Goal: Find specific page/section: Find specific page/section

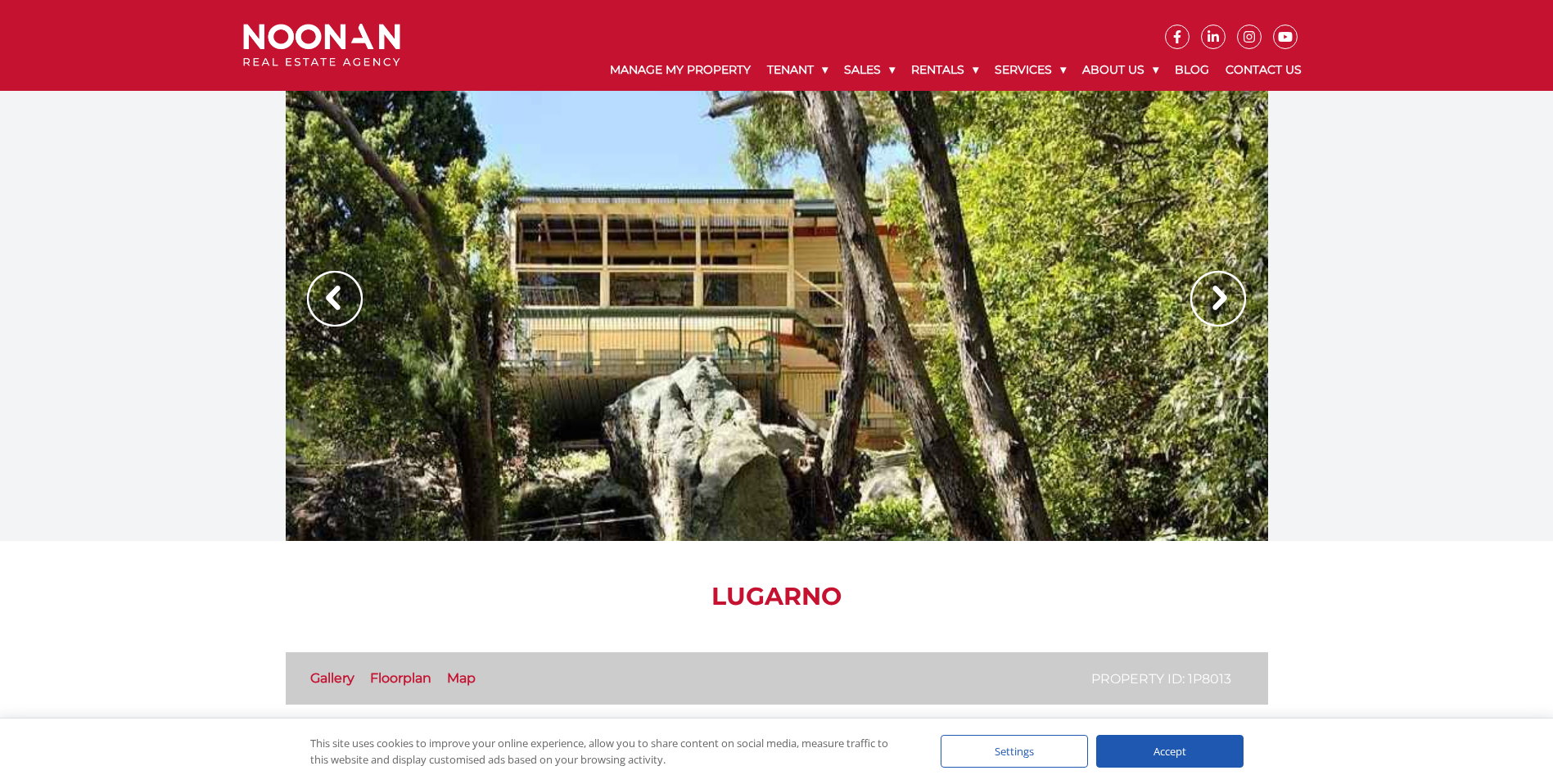
click at [1211, 299] on img at bounding box center [1219, 299] width 56 height 56
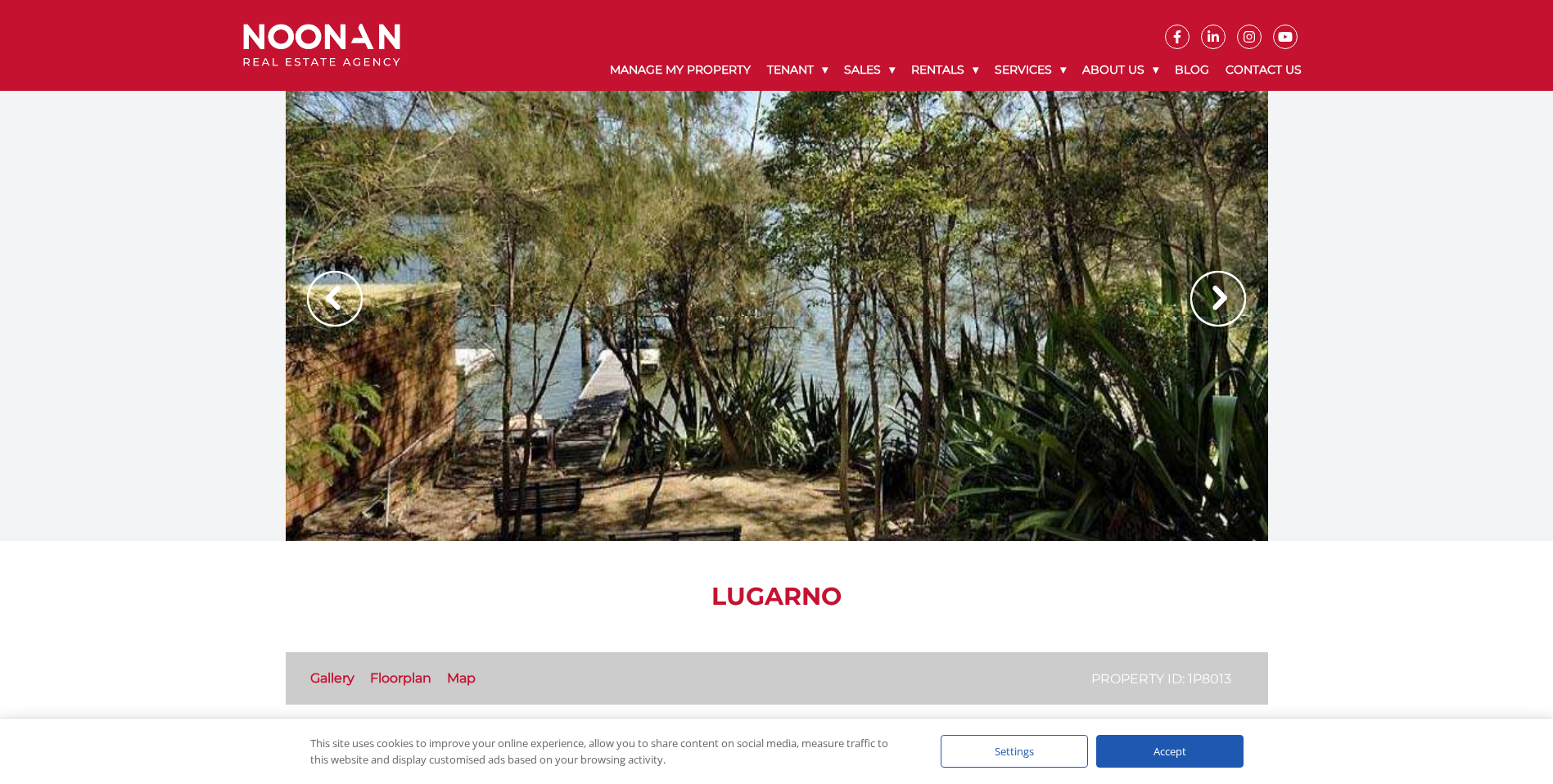
click at [1211, 299] on img at bounding box center [1219, 299] width 56 height 56
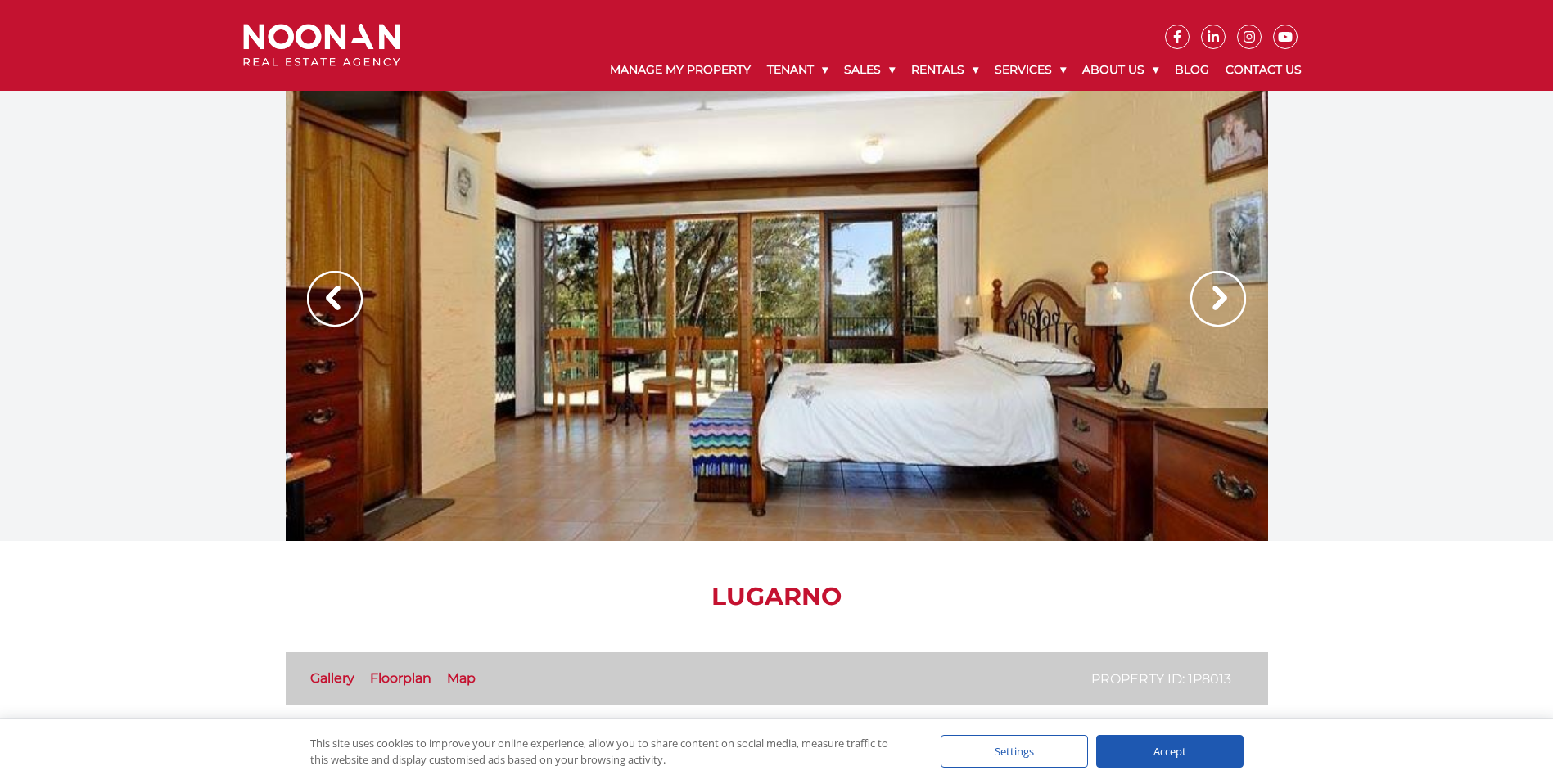
click at [1211, 299] on img at bounding box center [1219, 299] width 56 height 56
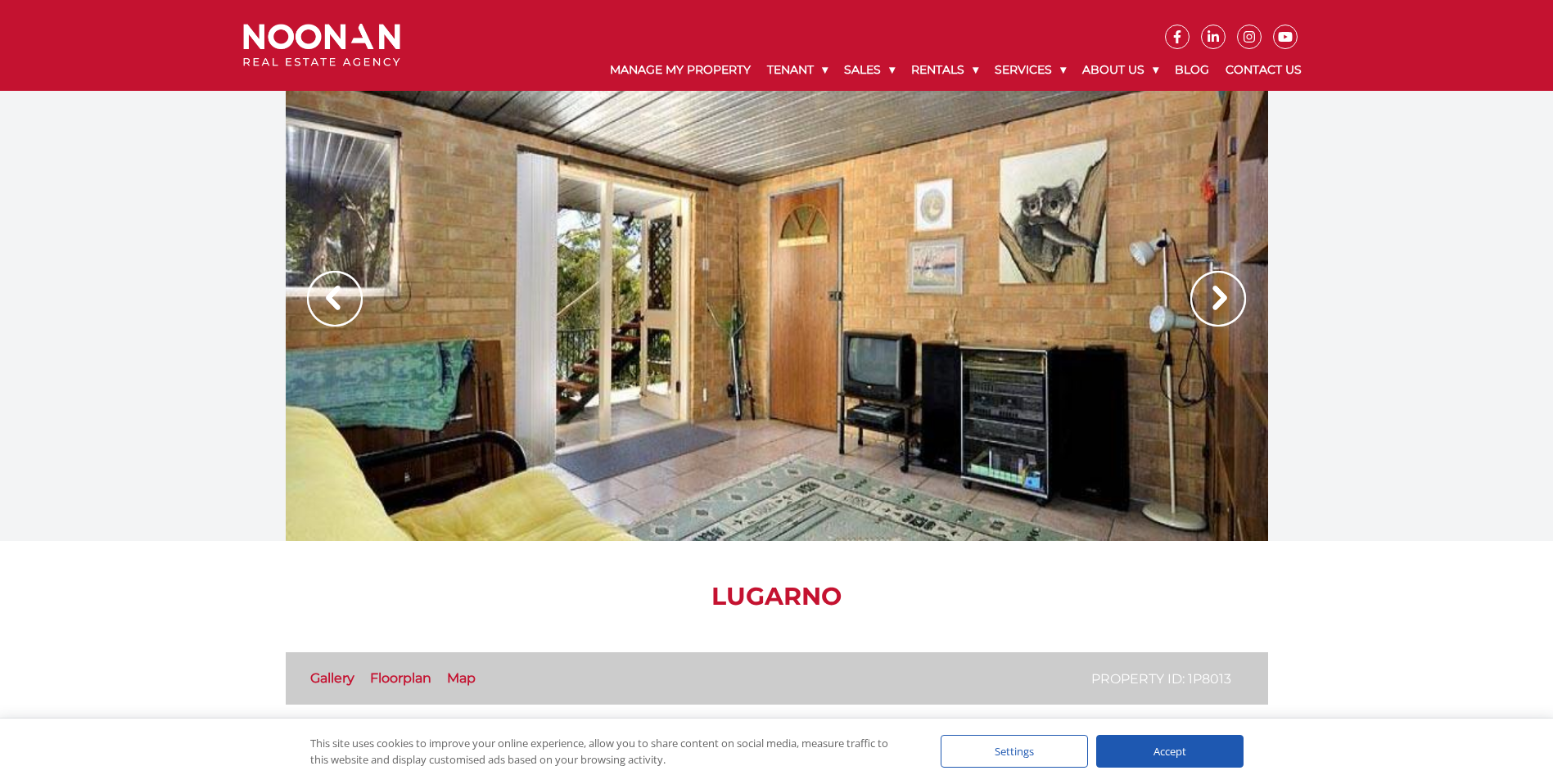
click at [1211, 299] on img at bounding box center [1219, 299] width 56 height 56
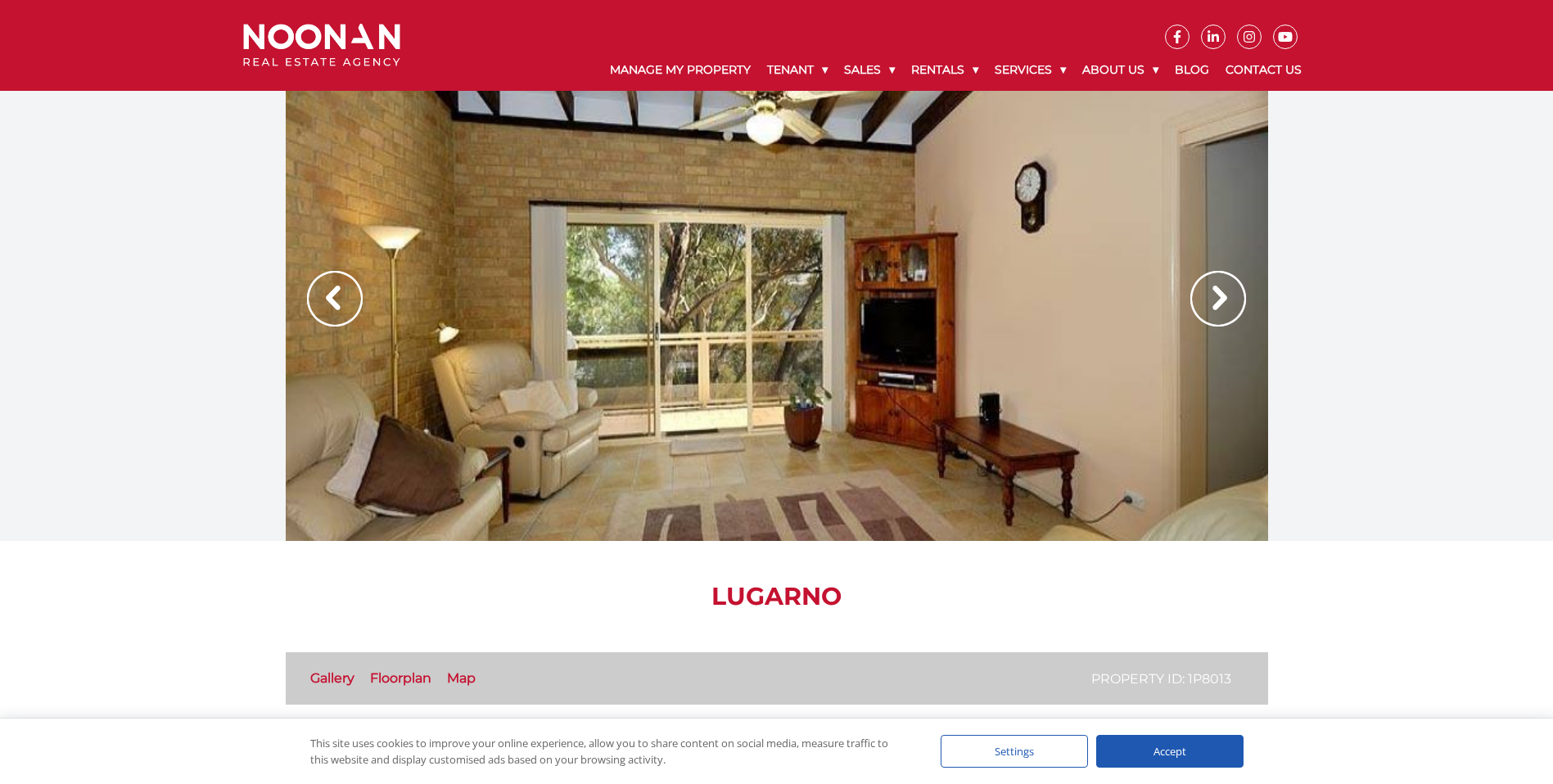
click at [1211, 299] on img at bounding box center [1219, 299] width 56 height 56
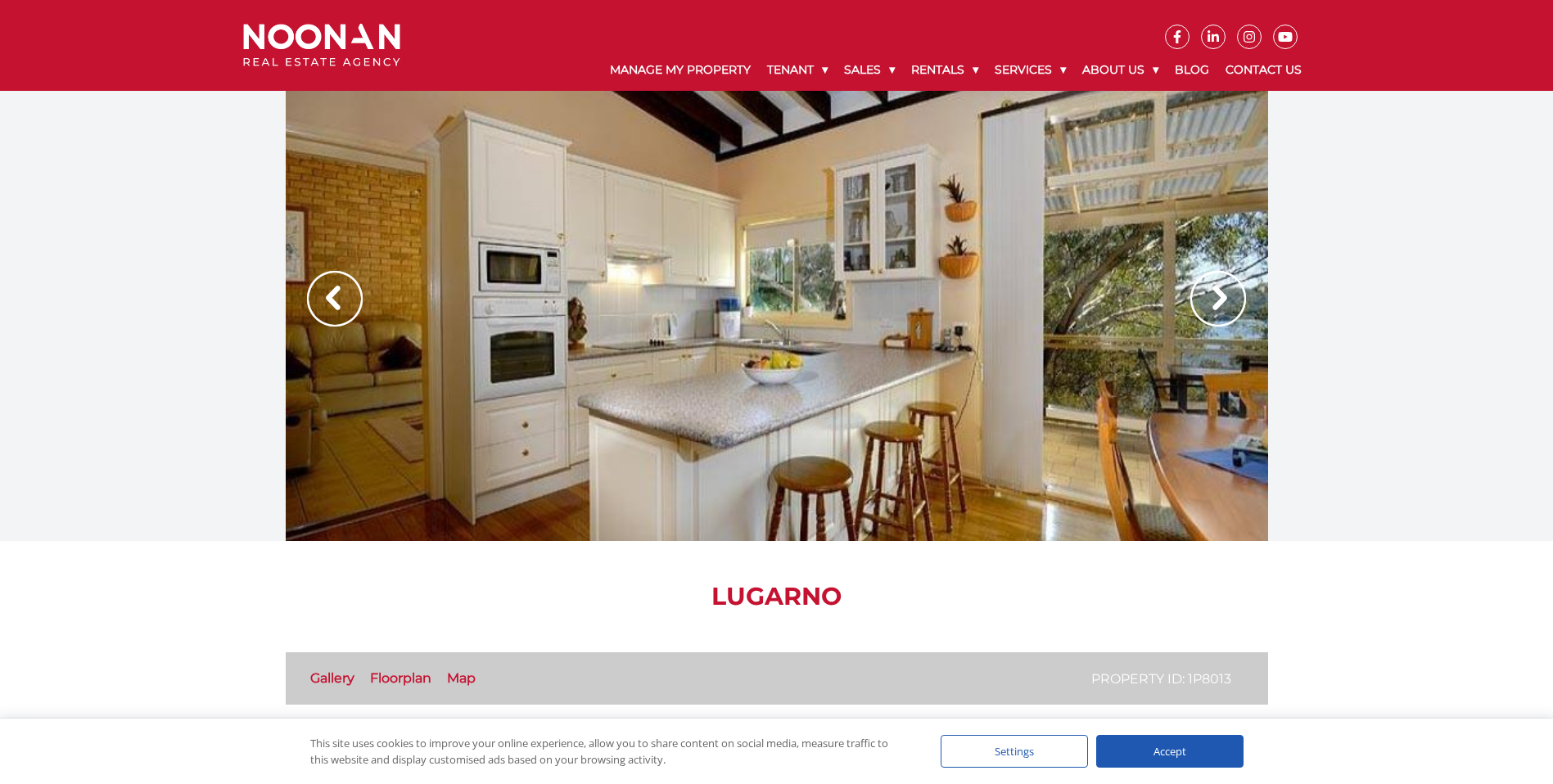
click at [1211, 299] on img at bounding box center [1219, 299] width 56 height 56
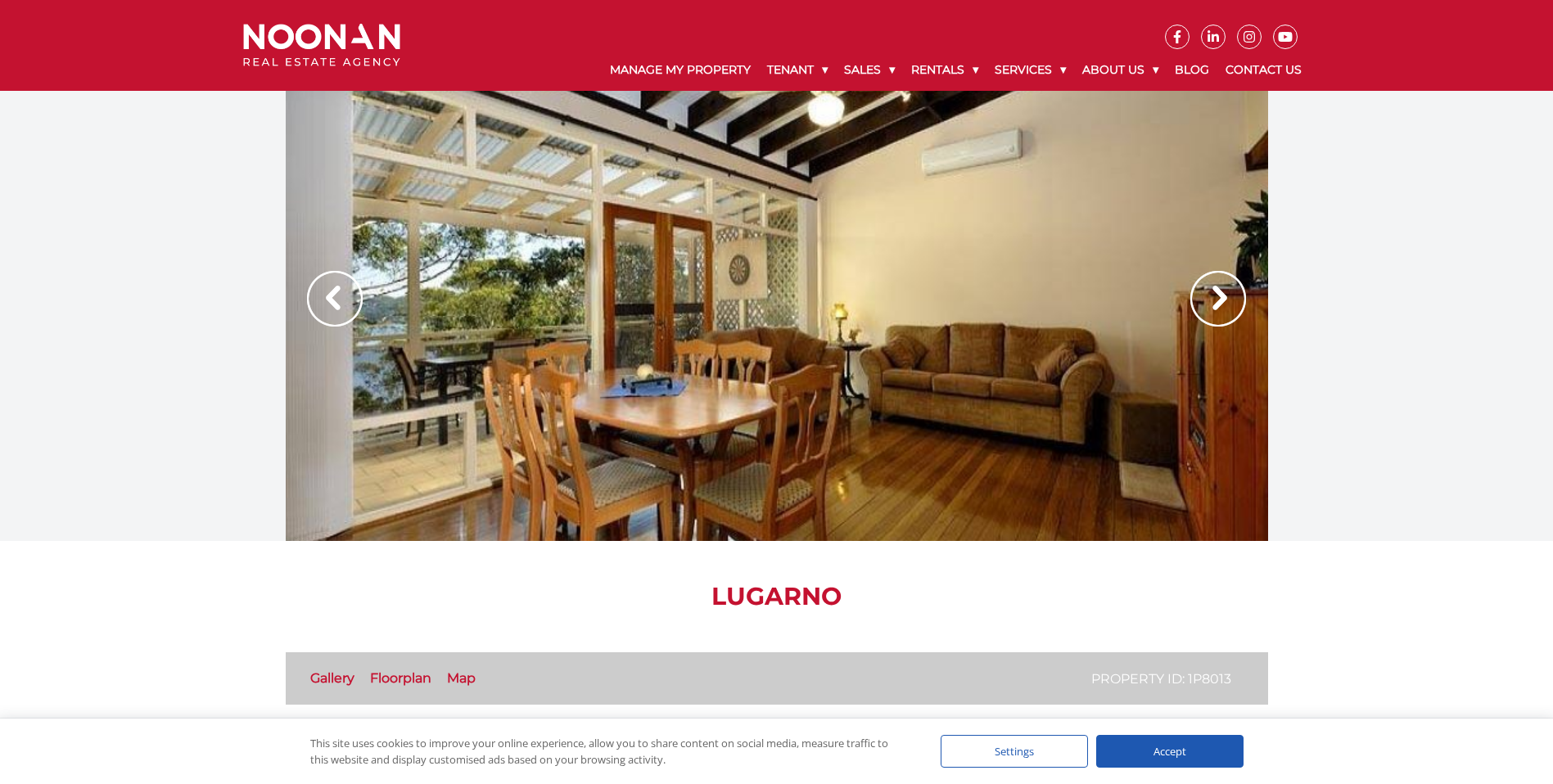
click at [1211, 299] on img at bounding box center [1219, 299] width 56 height 56
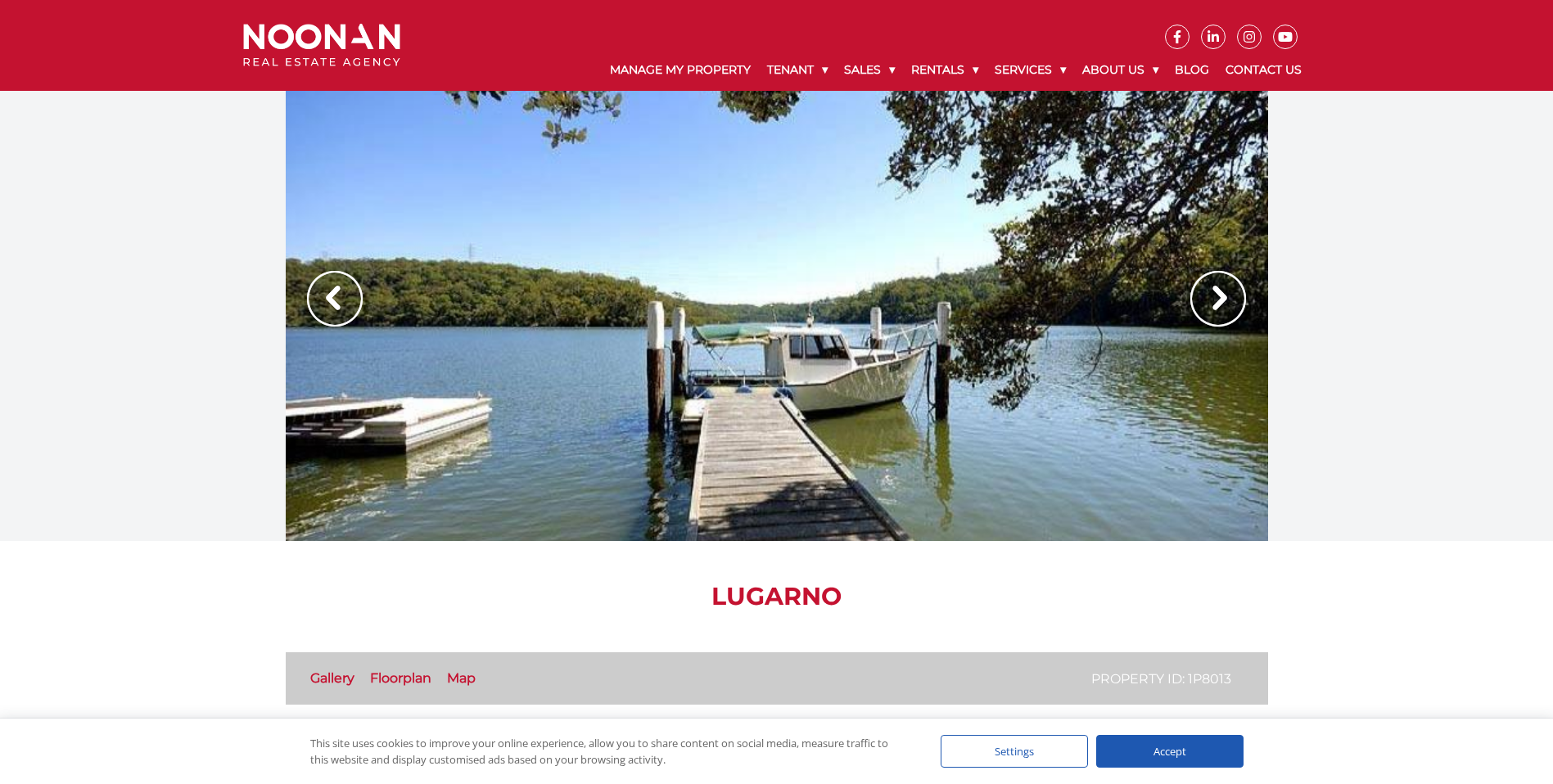
click at [1211, 299] on img at bounding box center [1219, 299] width 56 height 56
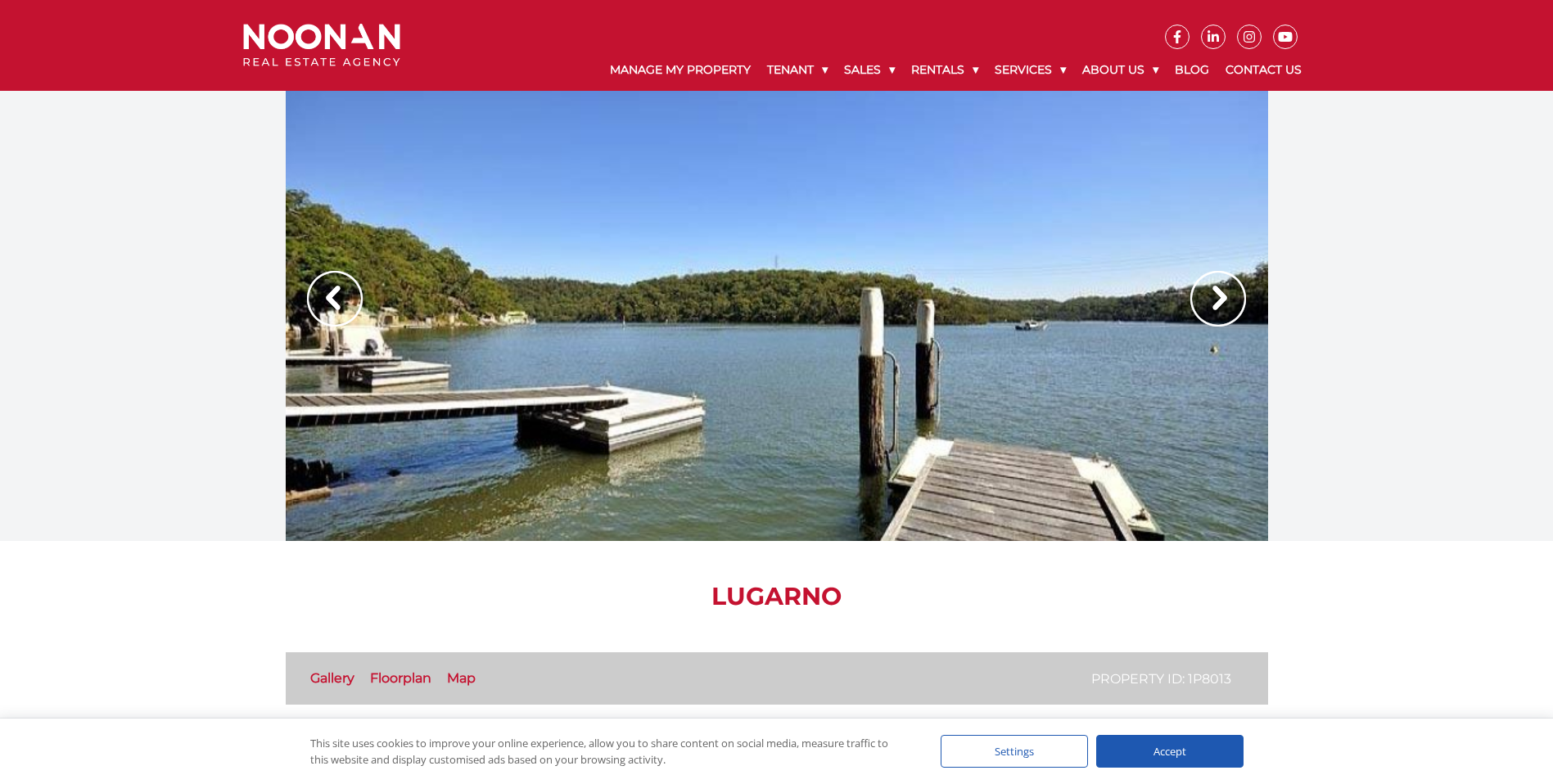
click at [1211, 299] on img at bounding box center [1219, 299] width 56 height 56
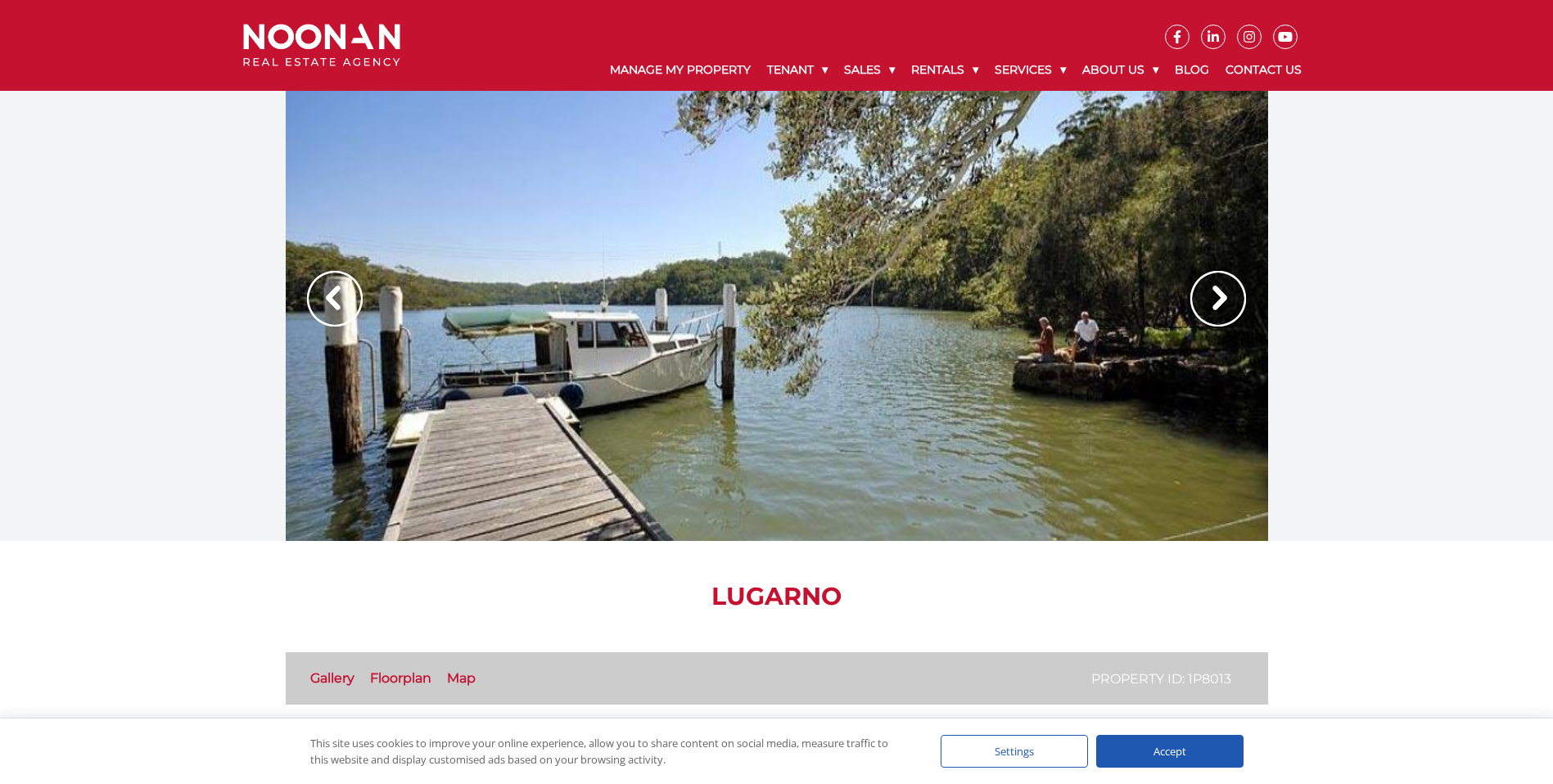
click at [1211, 299] on img at bounding box center [1219, 299] width 56 height 56
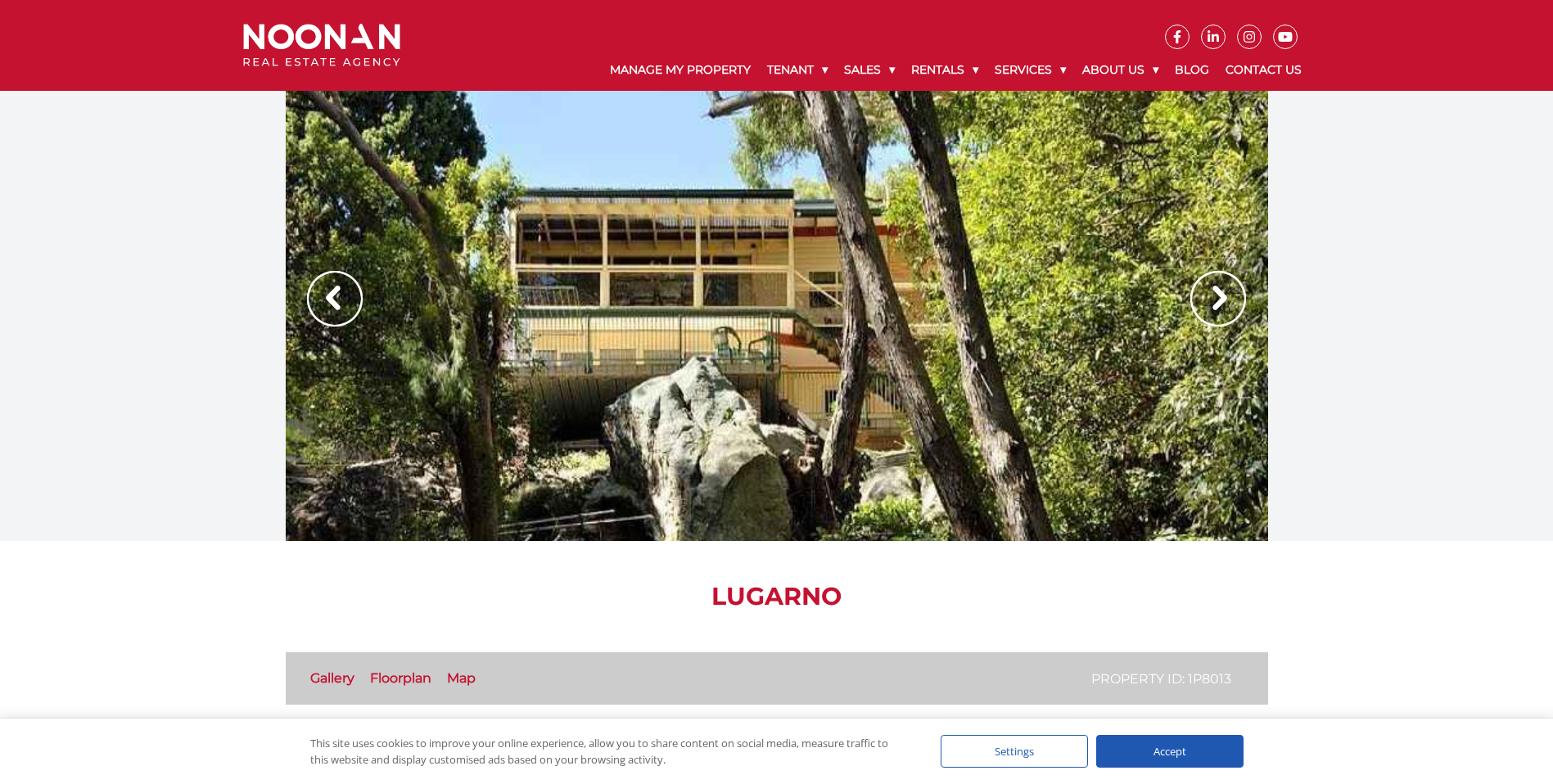
click at [1211, 299] on img at bounding box center [1219, 299] width 56 height 56
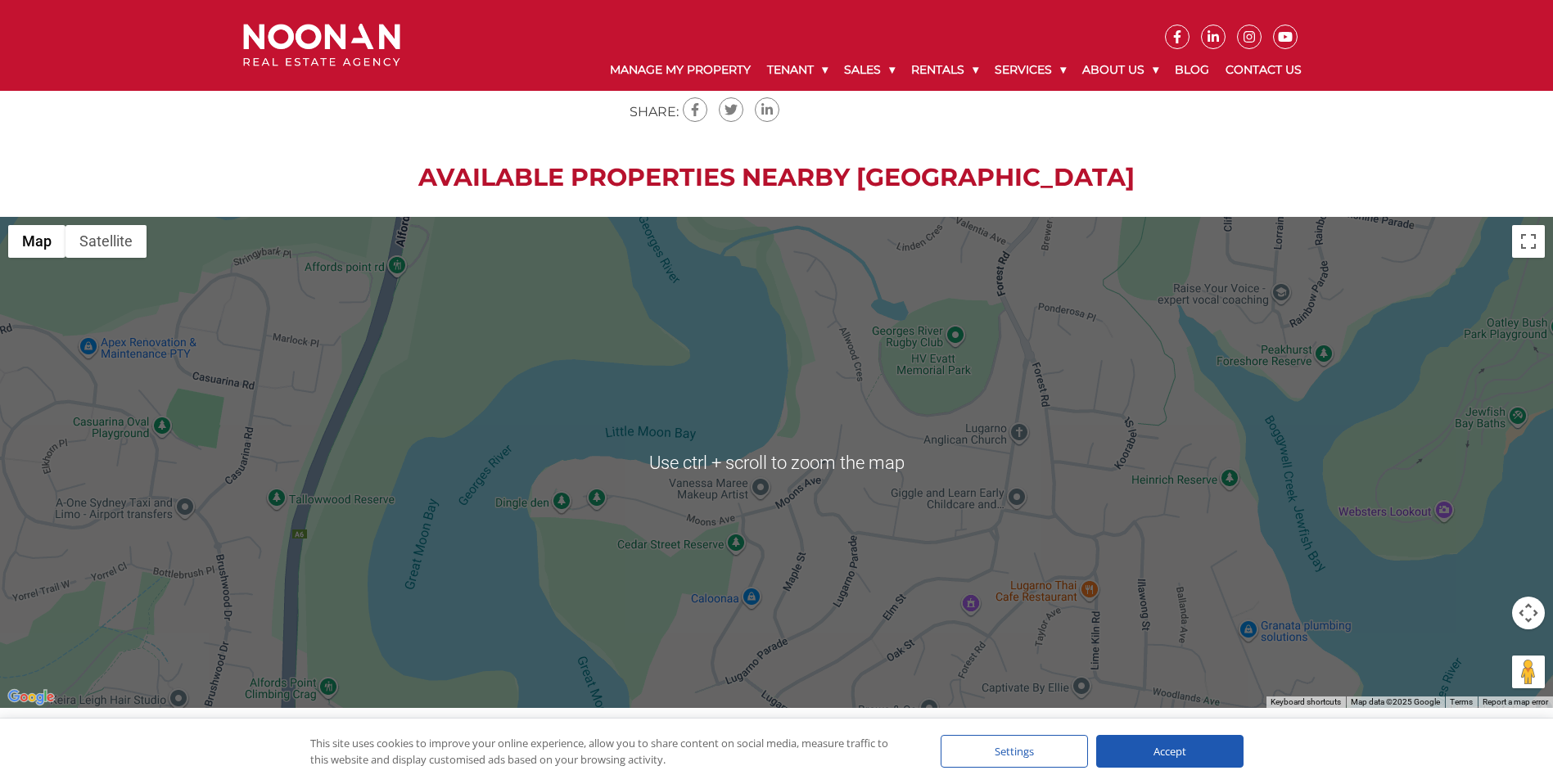
scroll to position [1764, 0]
click at [1122, 478] on div at bounding box center [776, 463] width 1553 height 491
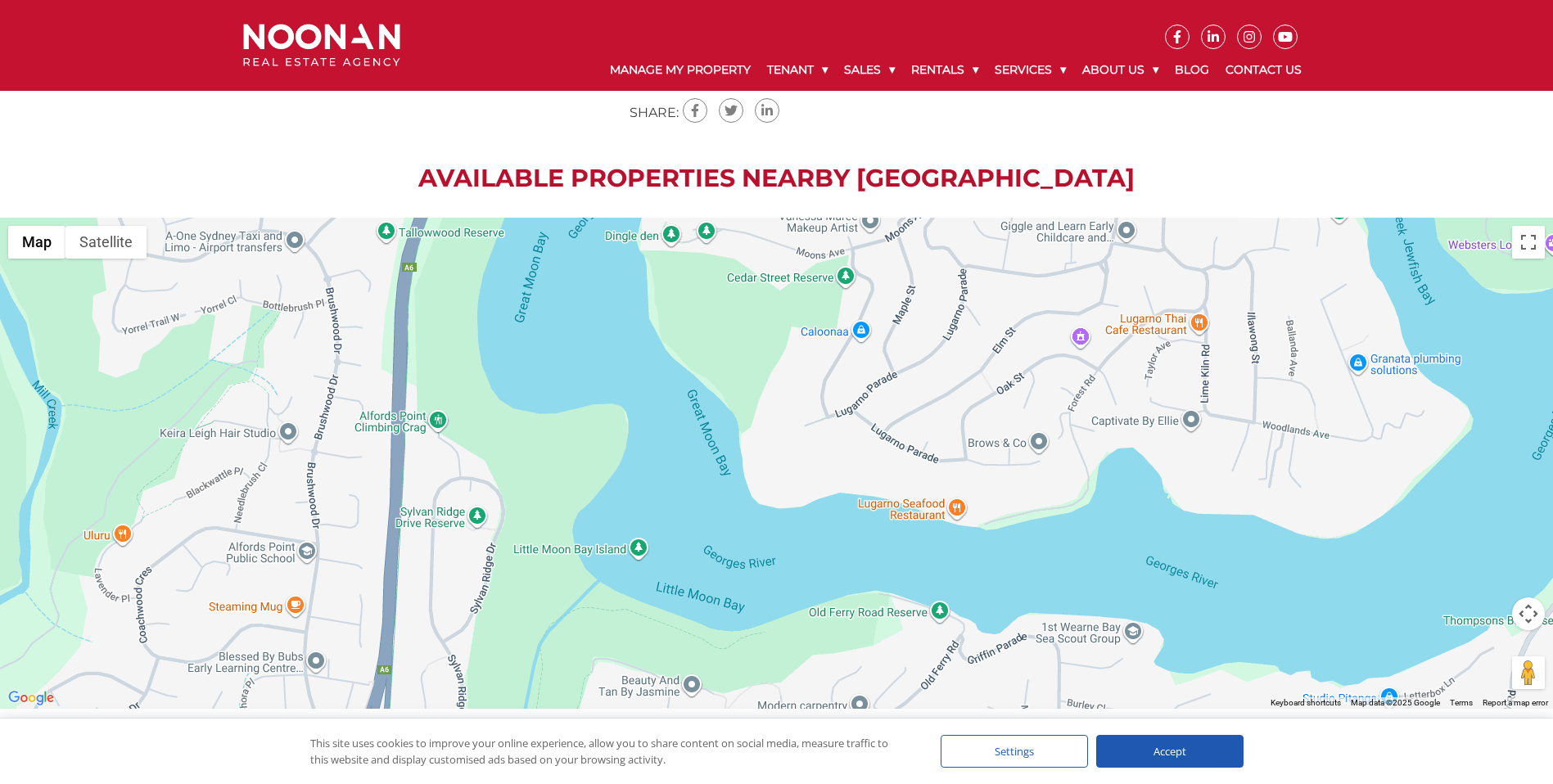
drag, startPoint x: 949, startPoint y: 616, endPoint x: 1058, endPoint y: 352, distance: 285.6
click at [1058, 352] on div at bounding box center [776, 463] width 1553 height 491
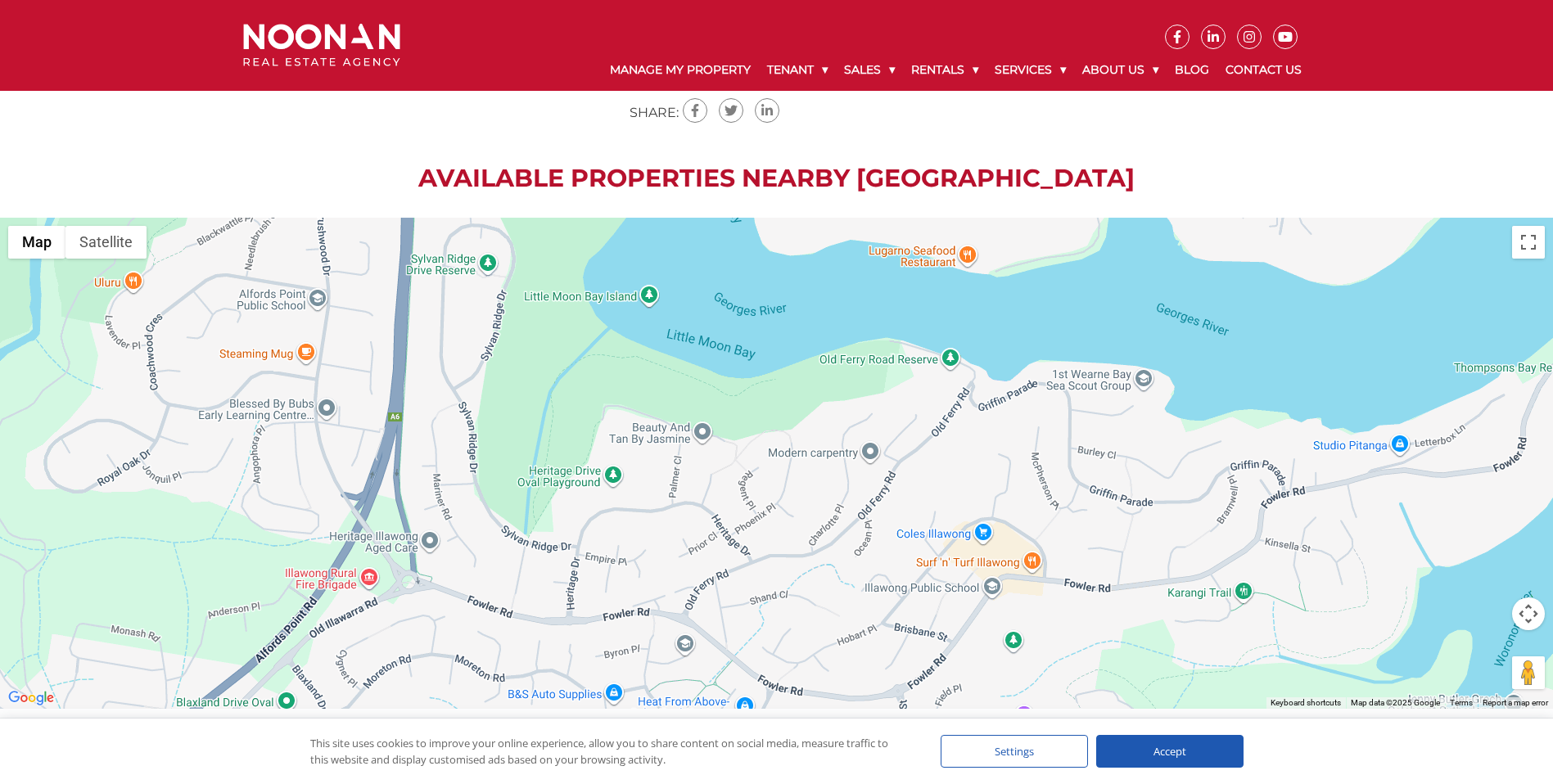
drag, startPoint x: 793, startPoint y: 566, endPoint x: 802, endPoint y: 311, distance: 255.2
click at [802, 311] on div at bounding box center [776, 463] width 1553 height 491
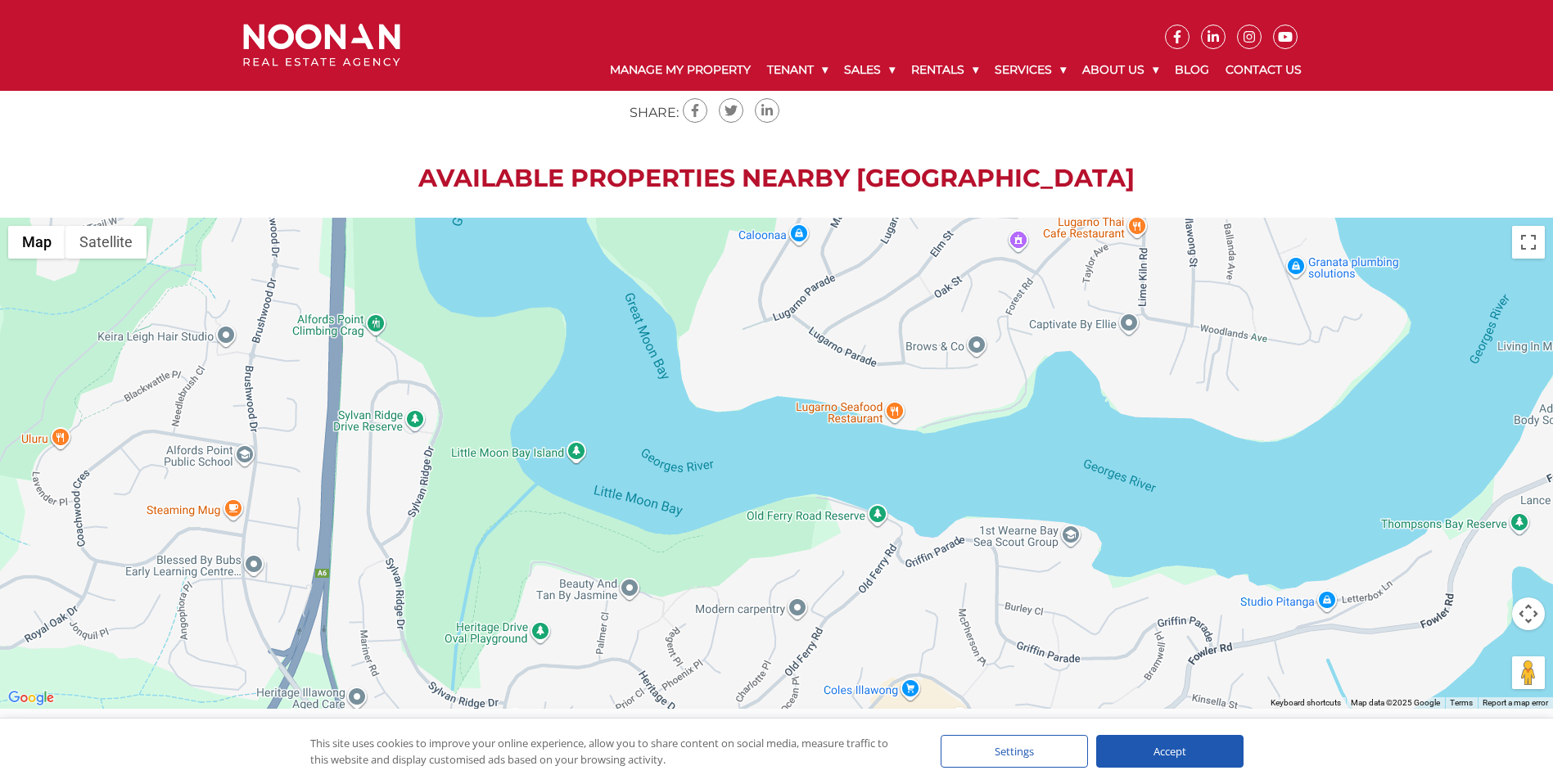
drag, startPoint x: 955, startPoint y: 448, endPoint x: 879, endPoint y: 616, distance: 184.4
click at [879, 616] on div at bounding box center [776, 463] width 1553 height 491
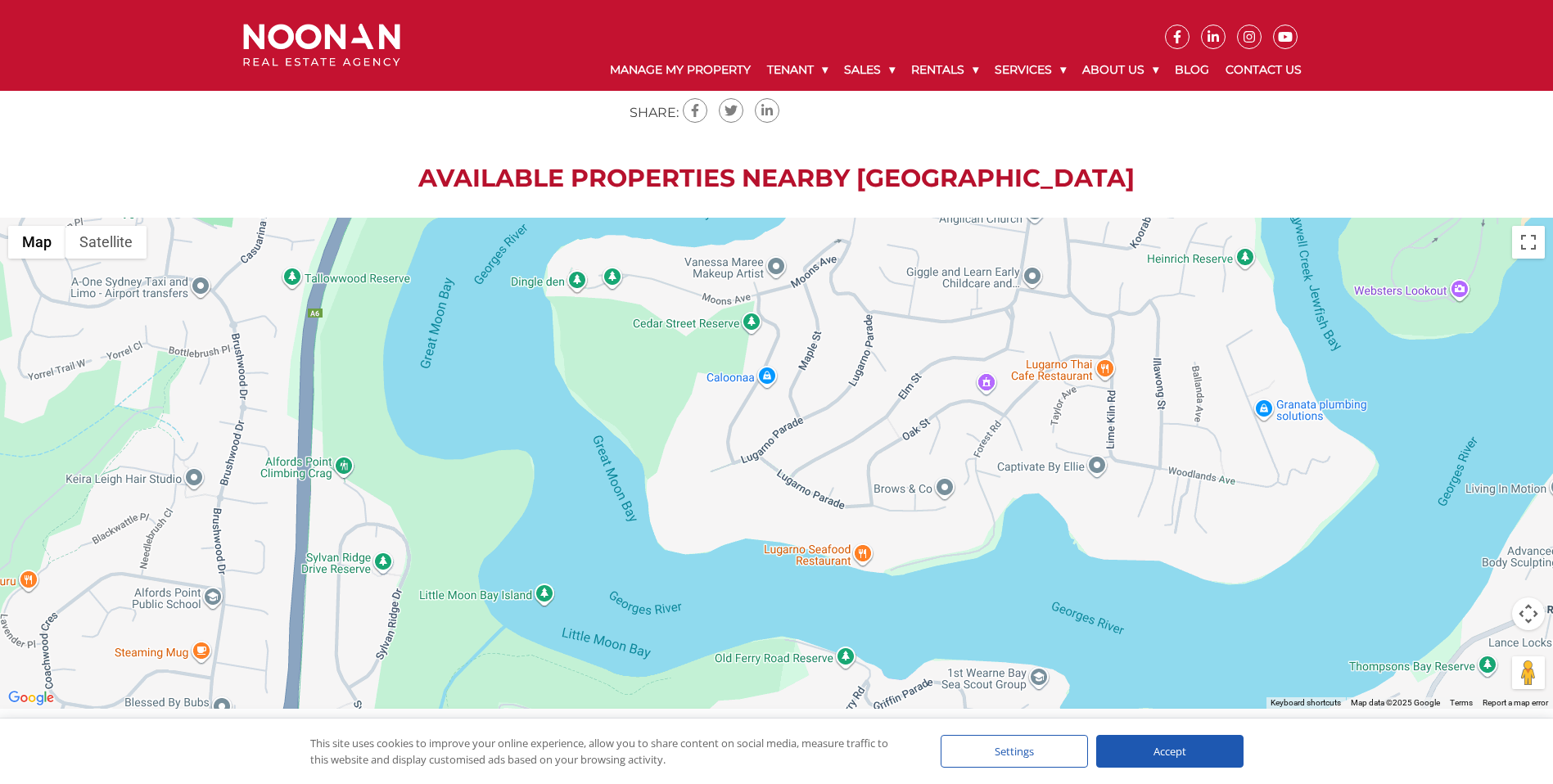
drag, startPoint x: 952, startPoint y: 492, endPoint x: 920, endPoint y: 637, distance: 148.5
click at [920, 637] on div at bounding box center [776, 463] width 1553 height 491
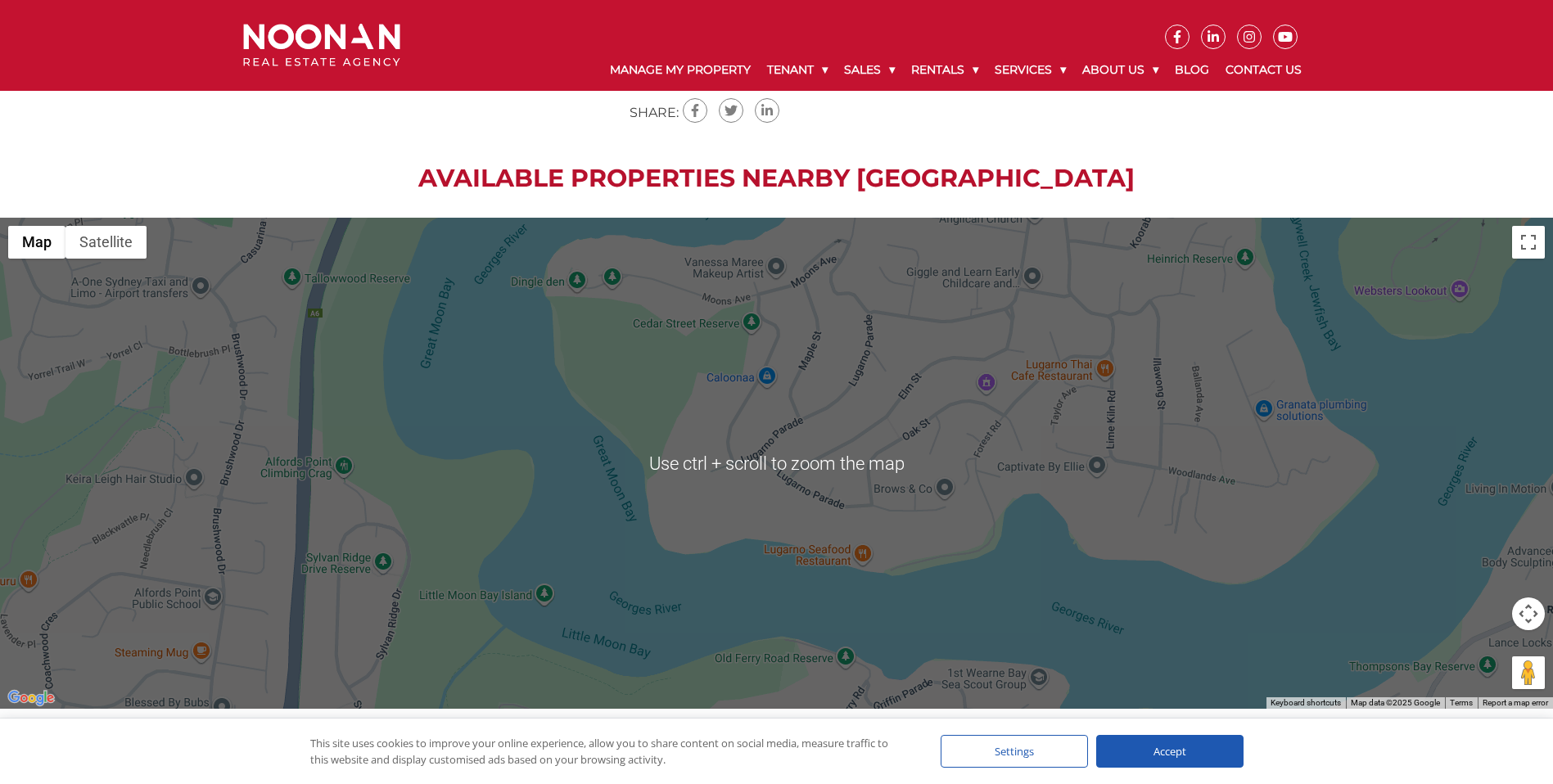
click at [943, 483] on div at bounding box center [776, 463] width 1553 height 491
click at [898, 493] on div at bounding box center [776, 463] width 1553 height 491
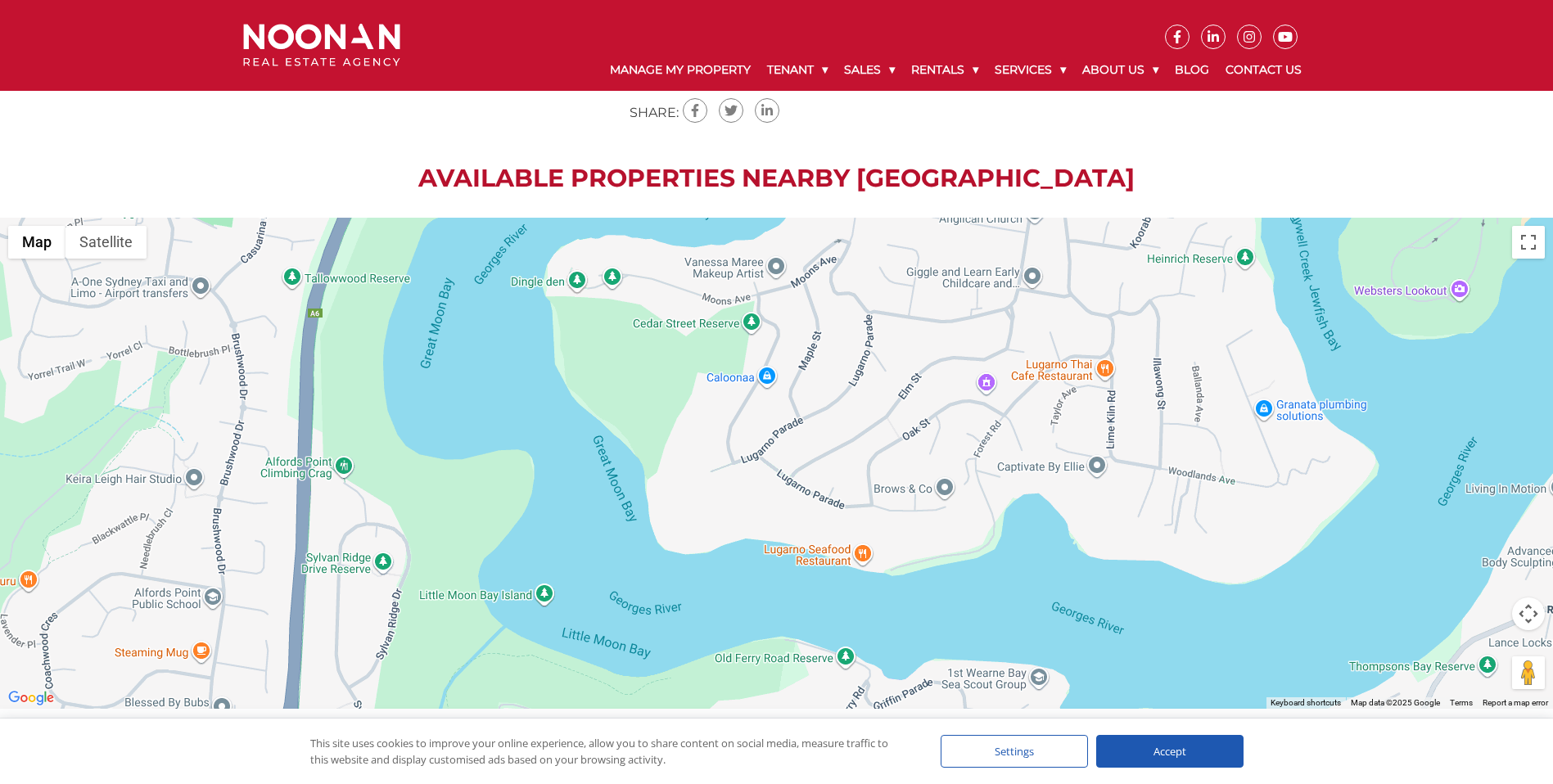
click at [898, 493] on div at bounding box center [776, 463] width 1553 height 491
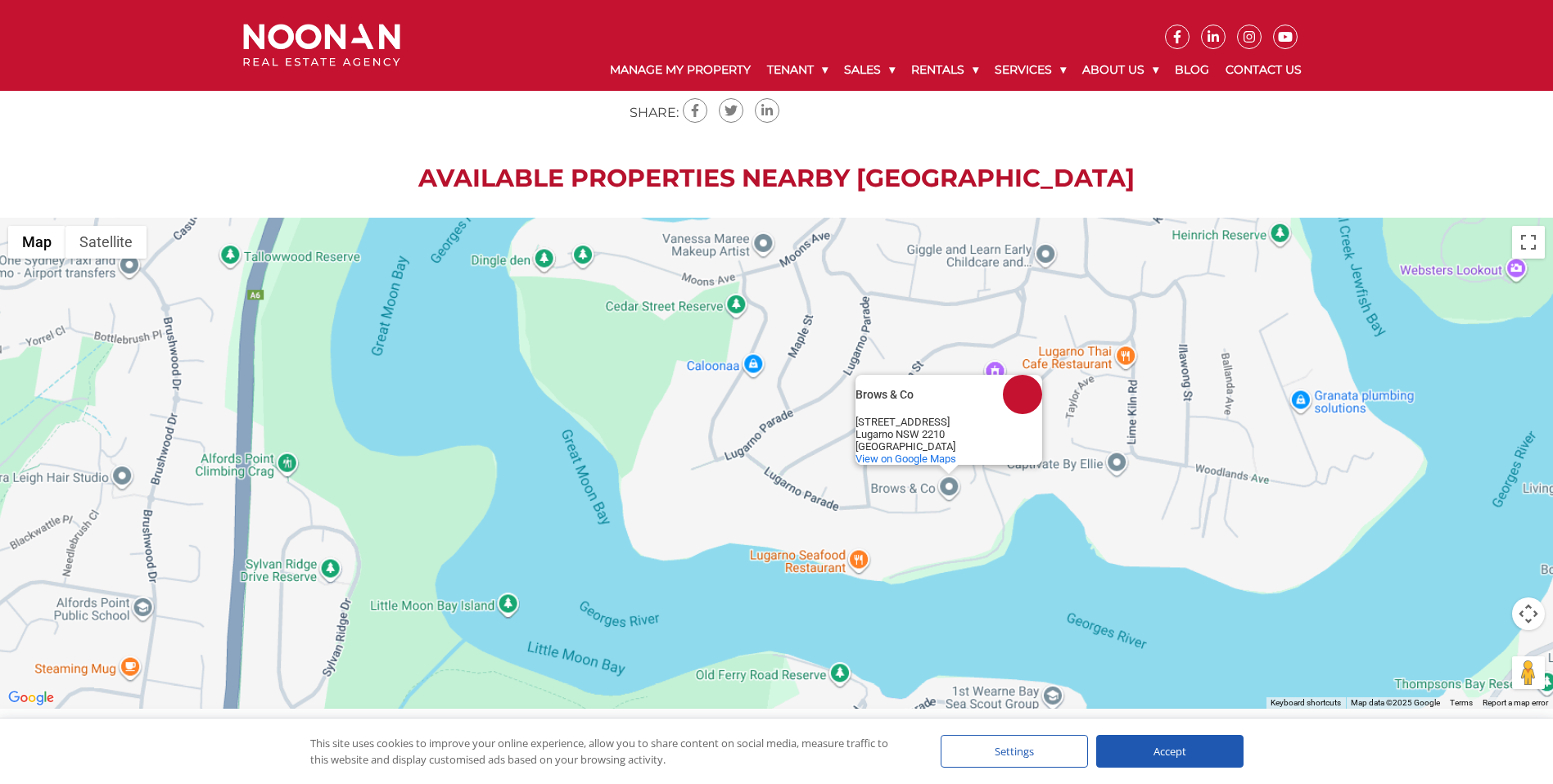
click at [898, 493] on div "Brows & Co Brows & Co [STREET_ADDRESS] View on Google Maps" at bounding box center [776, 463] width 1553 height 491
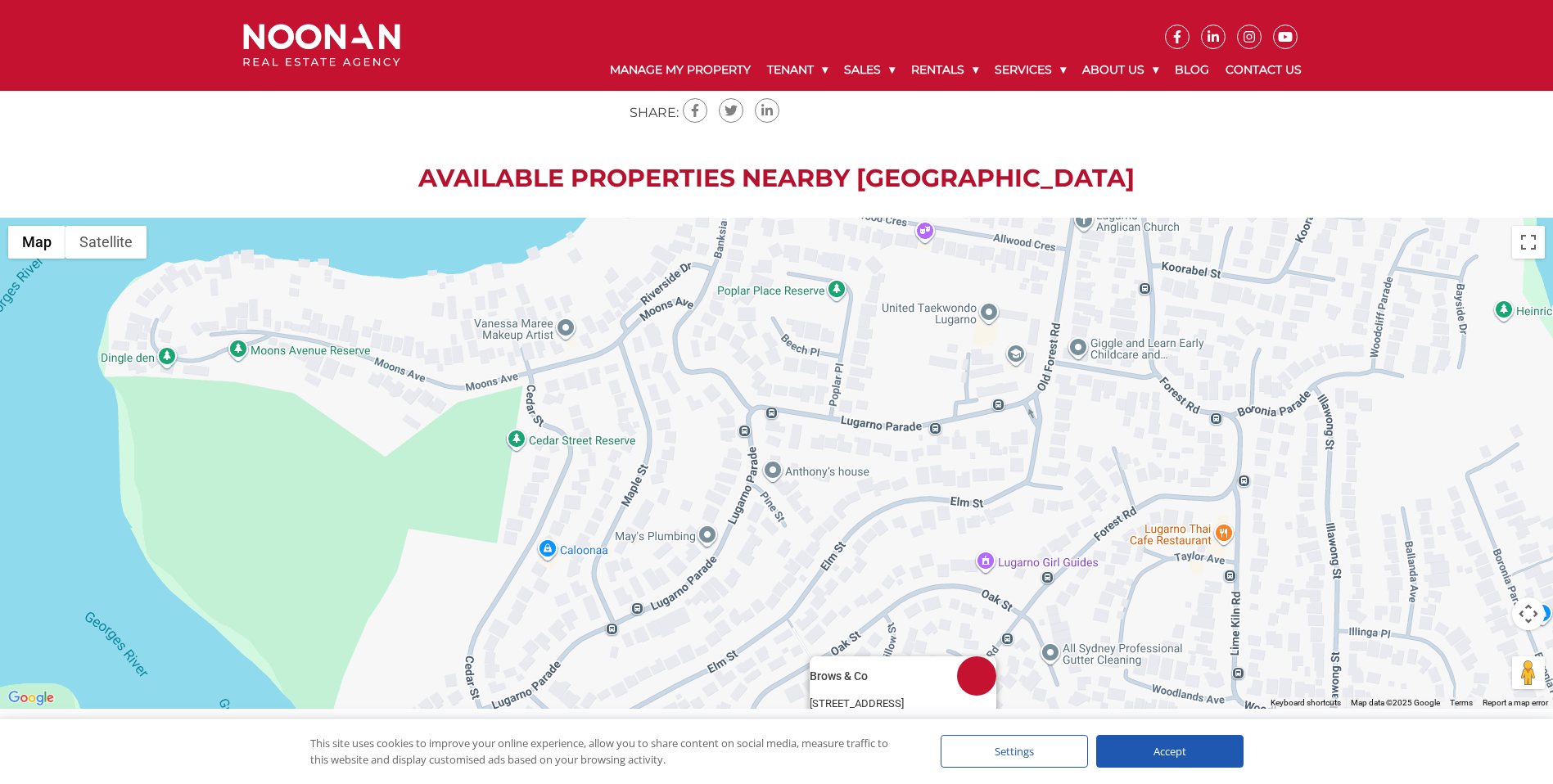
drag, startPoint x: 751, startPoint y: 546, endPoint x: 793, endPoint y: 634, distance: 97.5
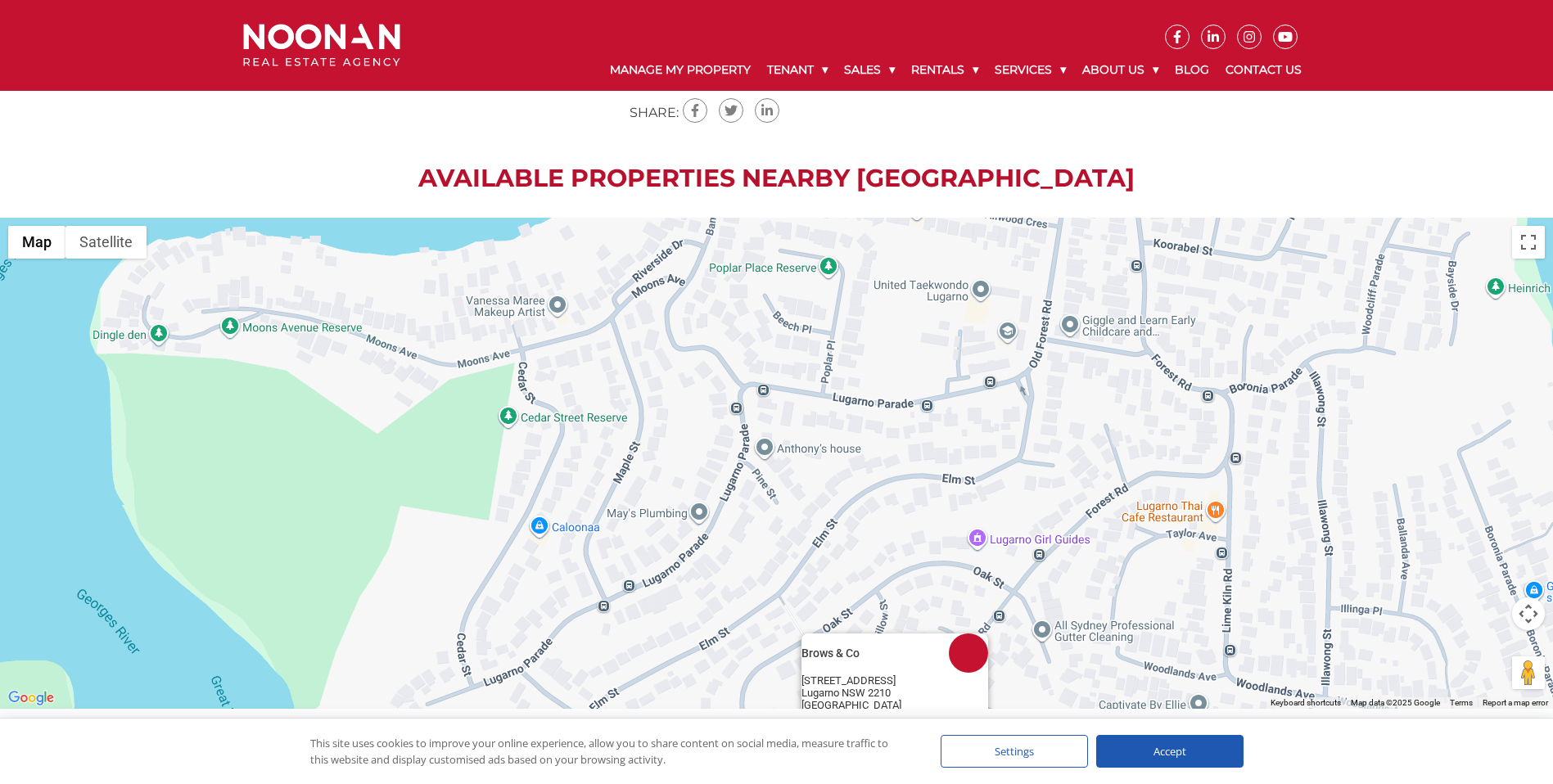
drag, startPoint x: 878, startPoint y: 480, endPoint x: 892, endPoint y: 372, distance: 108.9
click at [892, 372] on div "Brows & Co Brows & Co [STREET_ADDRESS] View on Google Maps" at bounding box center [776, 463] width 1553 height 491
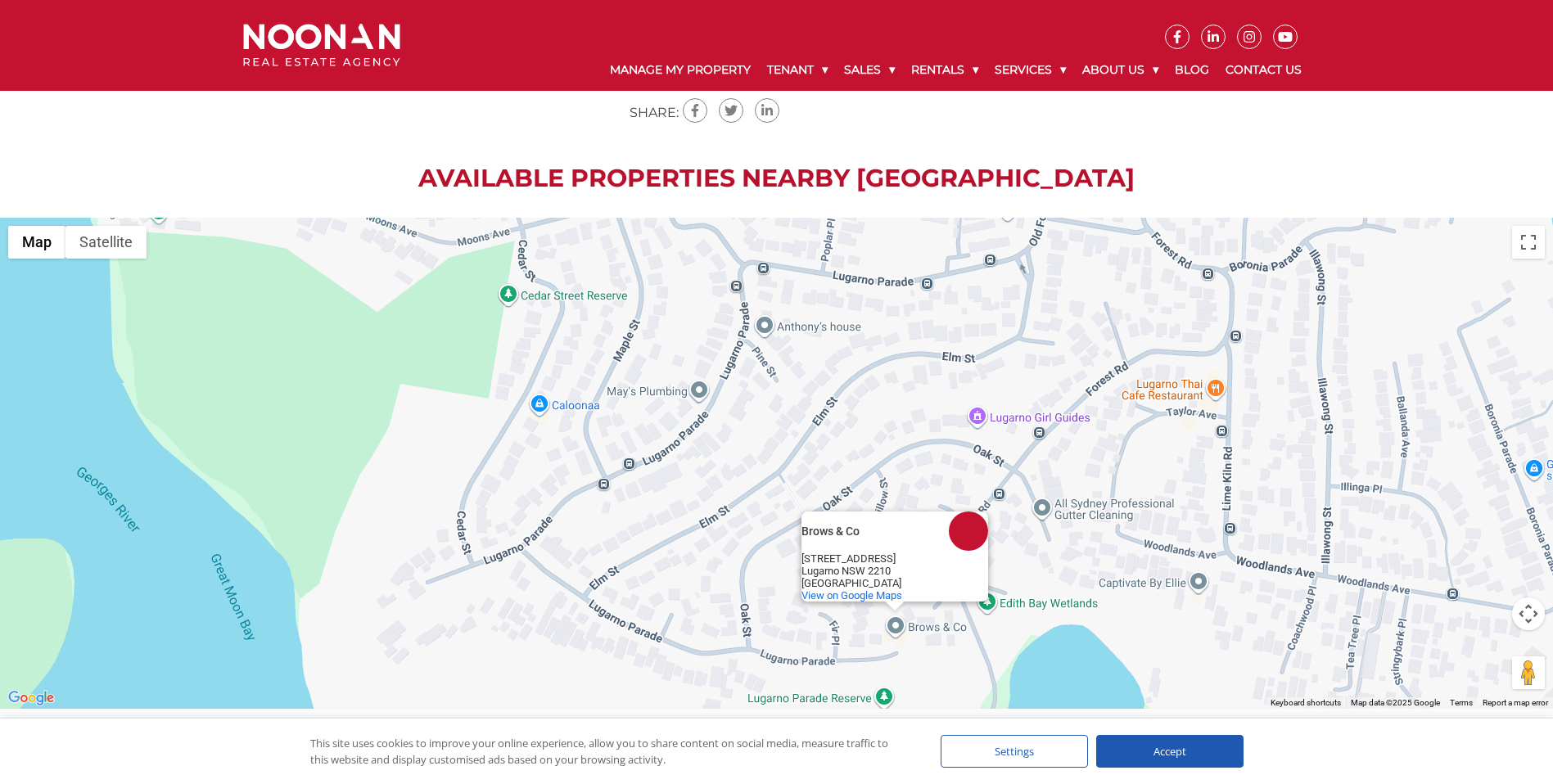
drag, startPoint x: 805, startPoint y: 509, endPoint x: 806, endPoint y: 383, distance: 126.0
click at [806, 383] on div "Brows & Co Brows & Co [STREET_ADDRESS] View on Google Maps" at bounding box center [776, 463] width 1553 height 491
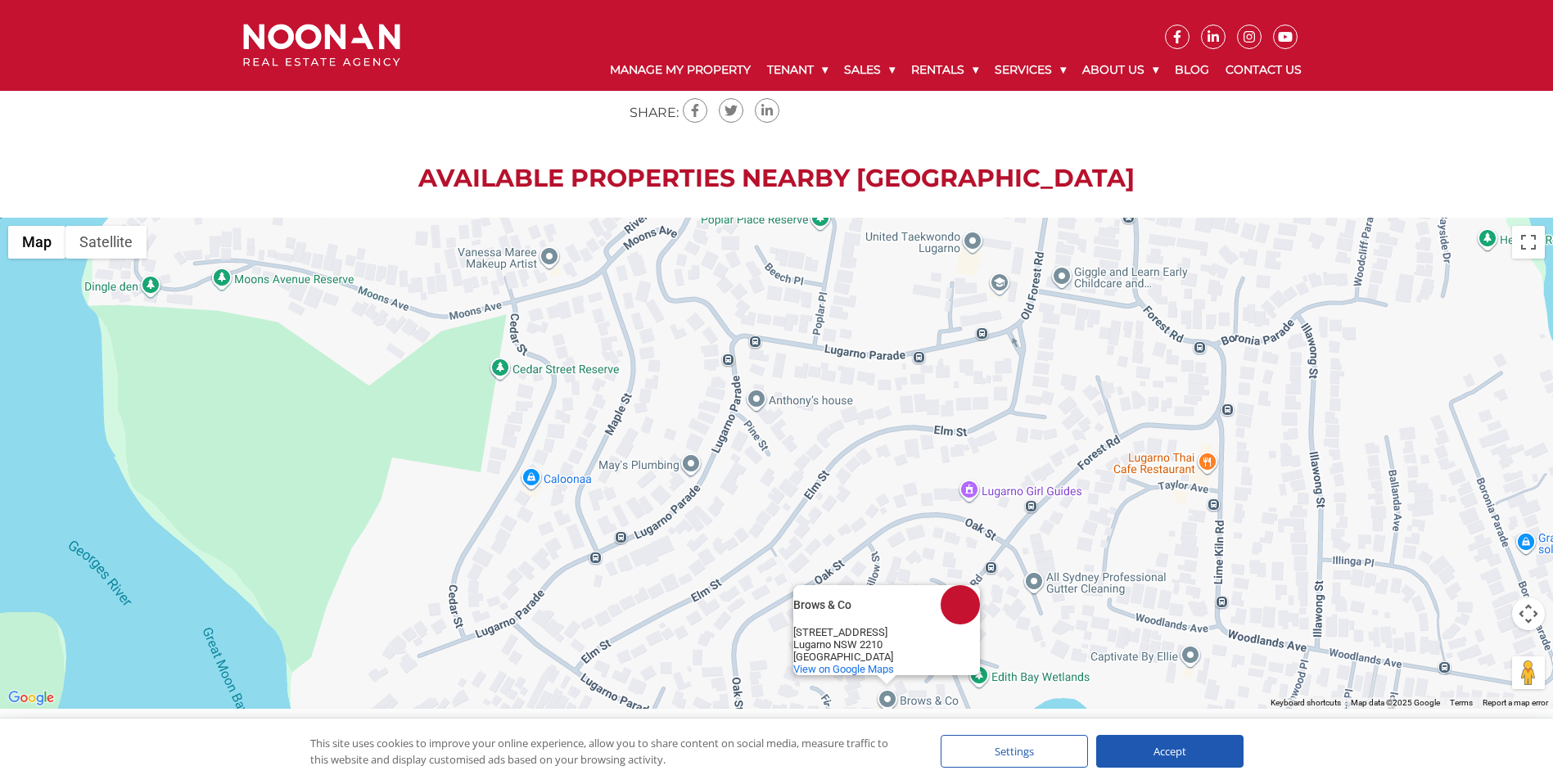
drag, startPoint x: 827, startPoint y: 450, endPoint x: 820, endPoint y: 527, distance: 77.3
click at [820, 527] on div "Brows & Co Brows & Co [STREET_ADDRESS] View on Google Maps" at bounding box center [776, 463] width 1553 height 491
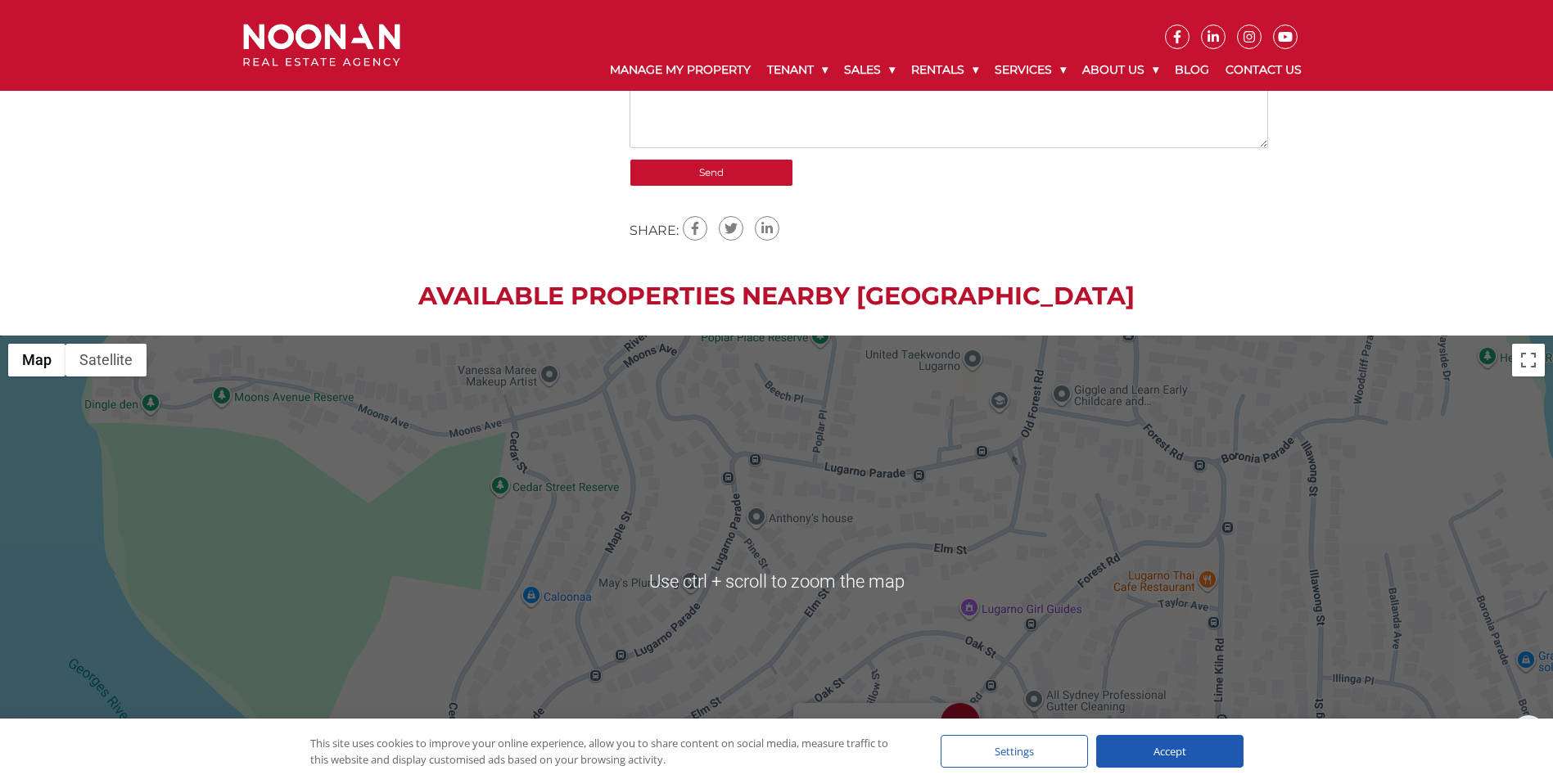
scroll to position [1646, 0]
click at [1219, 450] on div "Brows & Co Brows & Co [STREET_ADDRESS] View on Google Maps" at bounding box center [776, 580] width 1553 height 491
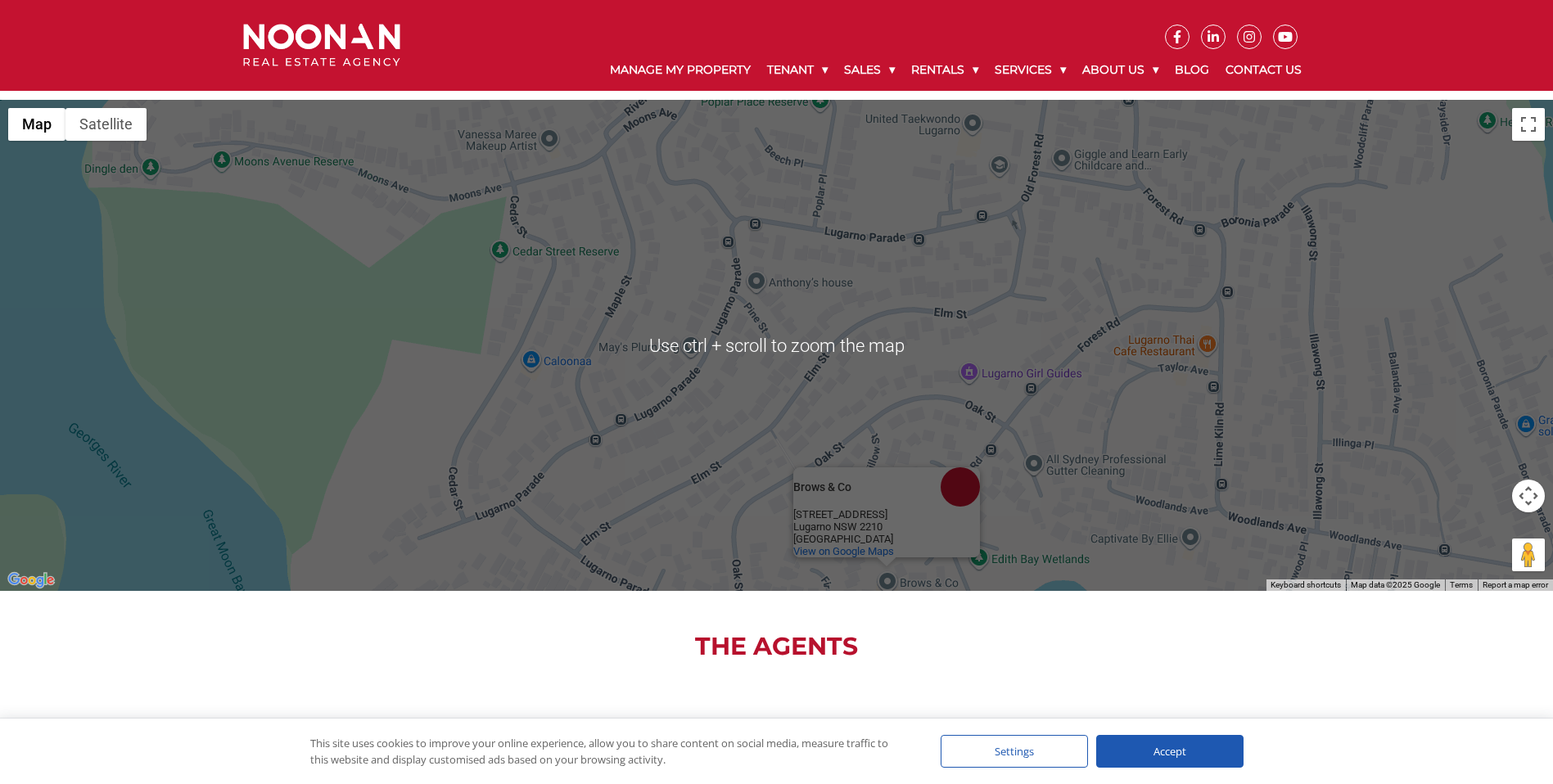
scroll to position [1881, 0]
click at [784, 459] on div "Brows & Co Brows & Co [STREET_ADDRESS] View on Google Maps" at bounding box center [776, 345] width 1553 height 491
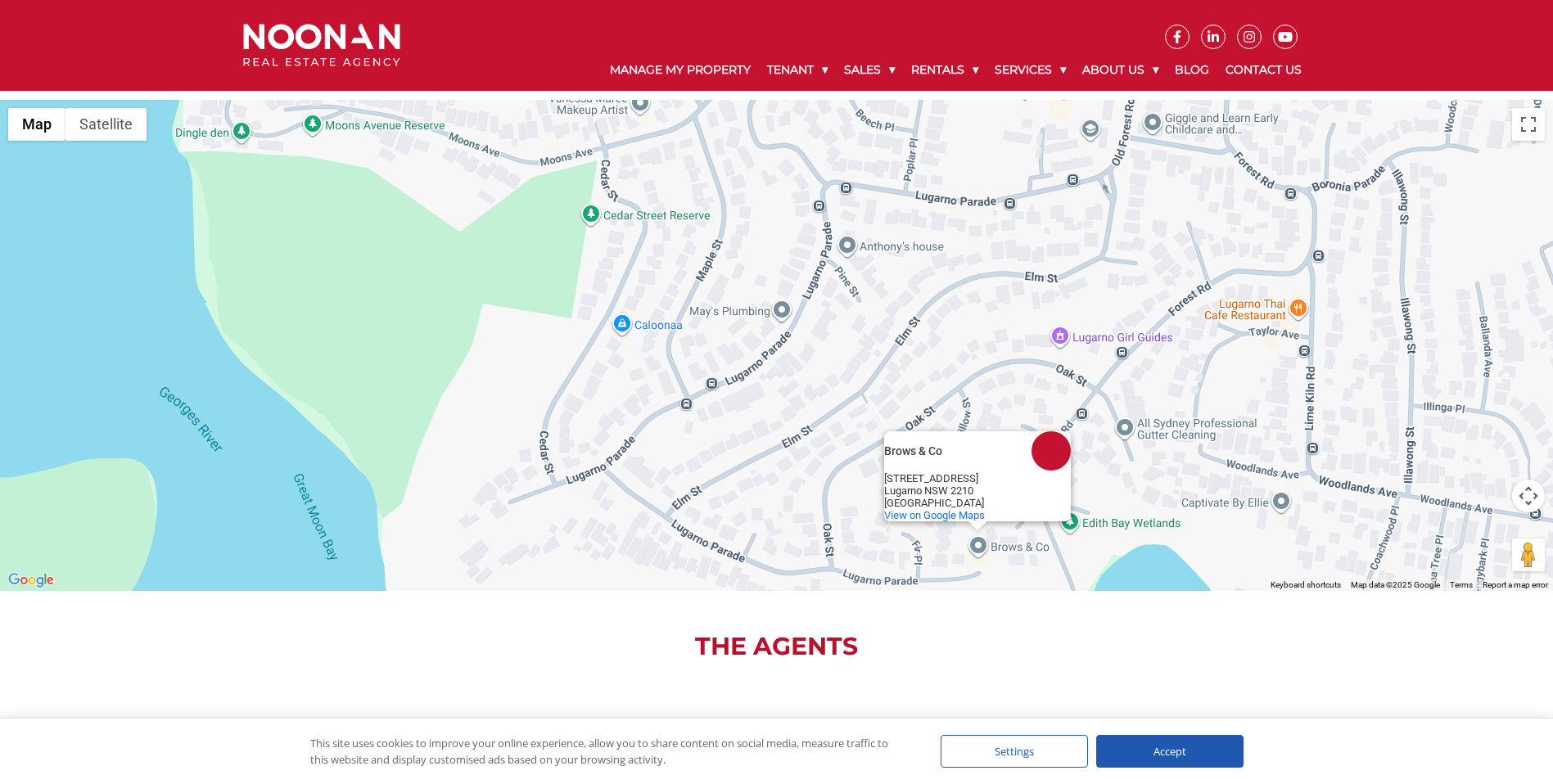
drag, startPoint x: 1007, startPoint y: 513, endPoint x: 1102, endPoint y: 478, distance: 101.2
click at [1102, 478] on div "Brows & Co Brows & Co [STREET_ADDRESS] View on Google Maps" at bounding box center [776, 345] width 1553 height 491
drag, startPoint x: 986, startPoint y: 454, endPoint x: 1086, endPoint y: 505, distance: 112.3
click at [1086, 505] on div "Brows & Co Brows & Co [STREET_ADDRESS] View on Google Maps" at bounding box center [776, 345] width 1553 height 491
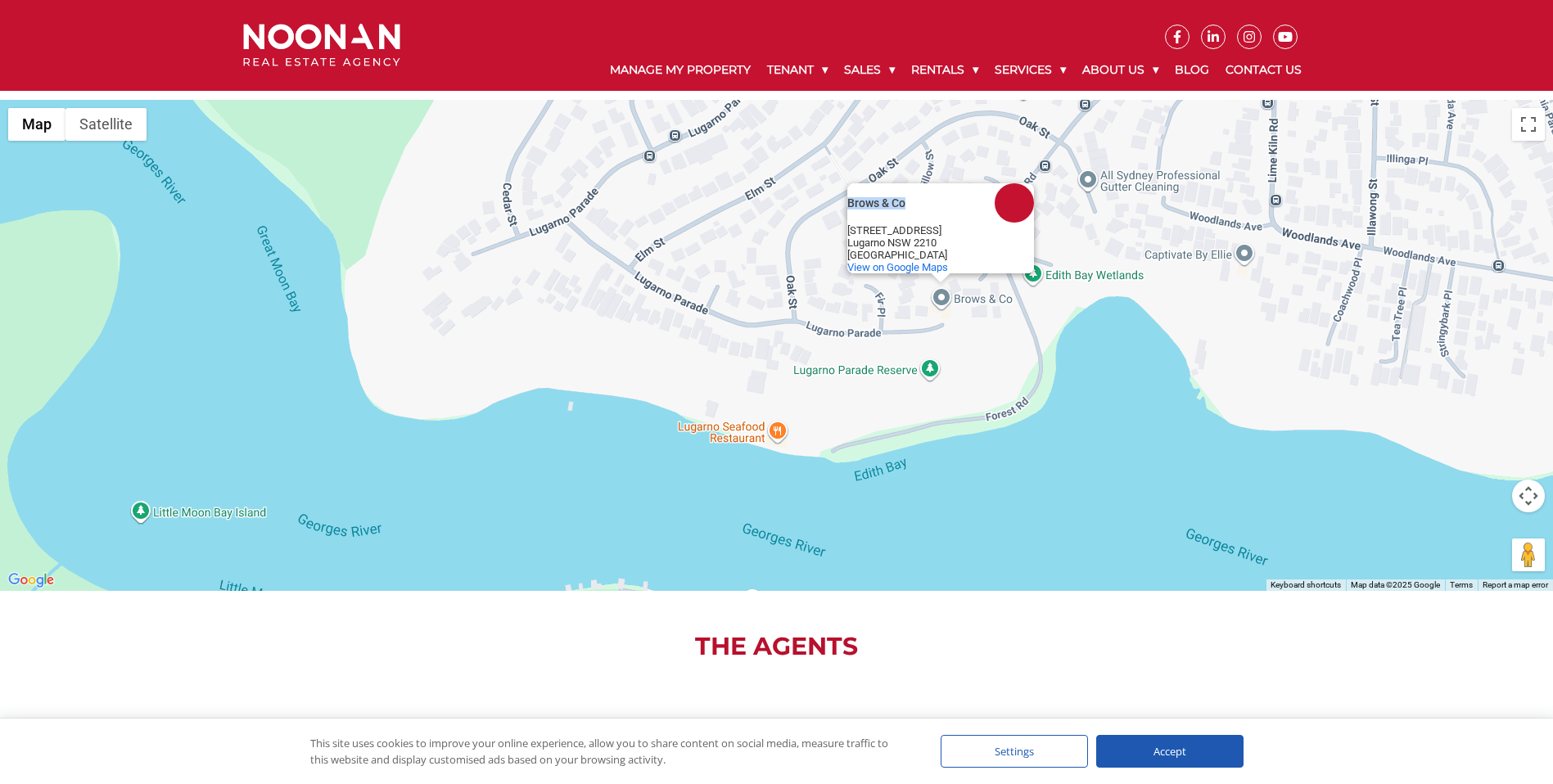
drag, startPoint x: 1213, startPoint y: 527, endPoint x: 1175, endPoint y: 277, distance: 252.9
click at [1175, 277] on div "Brows & Co Brows & Co [STREET_ADDRESS] View on Google Maps" at bounding box center [776, 345] width 1553 height 491
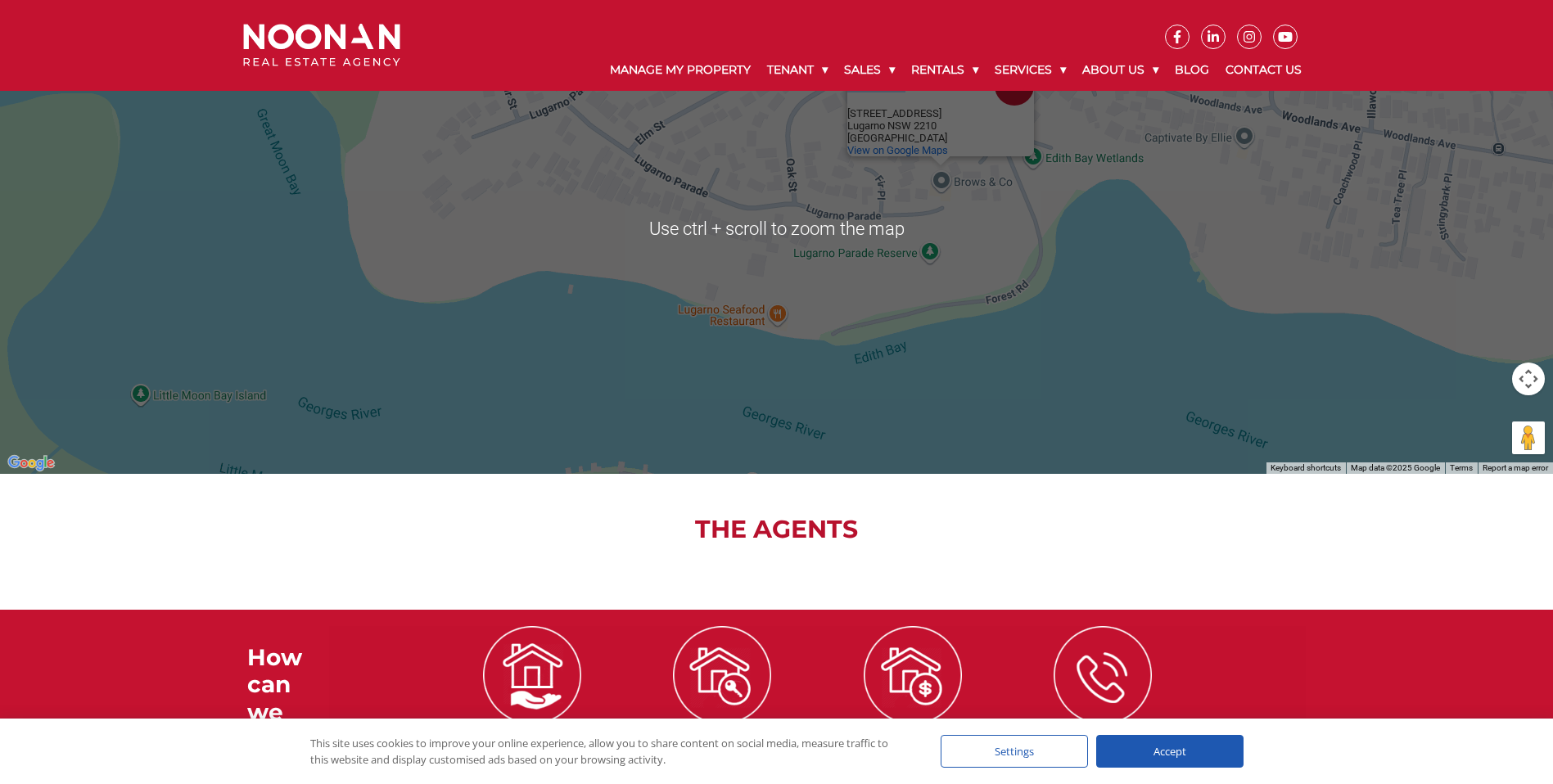
click at [893, 341] on div "Brows & Co Brows & Co [STREET_ADDRESS] View on Google Maps" at bounding box center [776, 228] width 1553 height 491
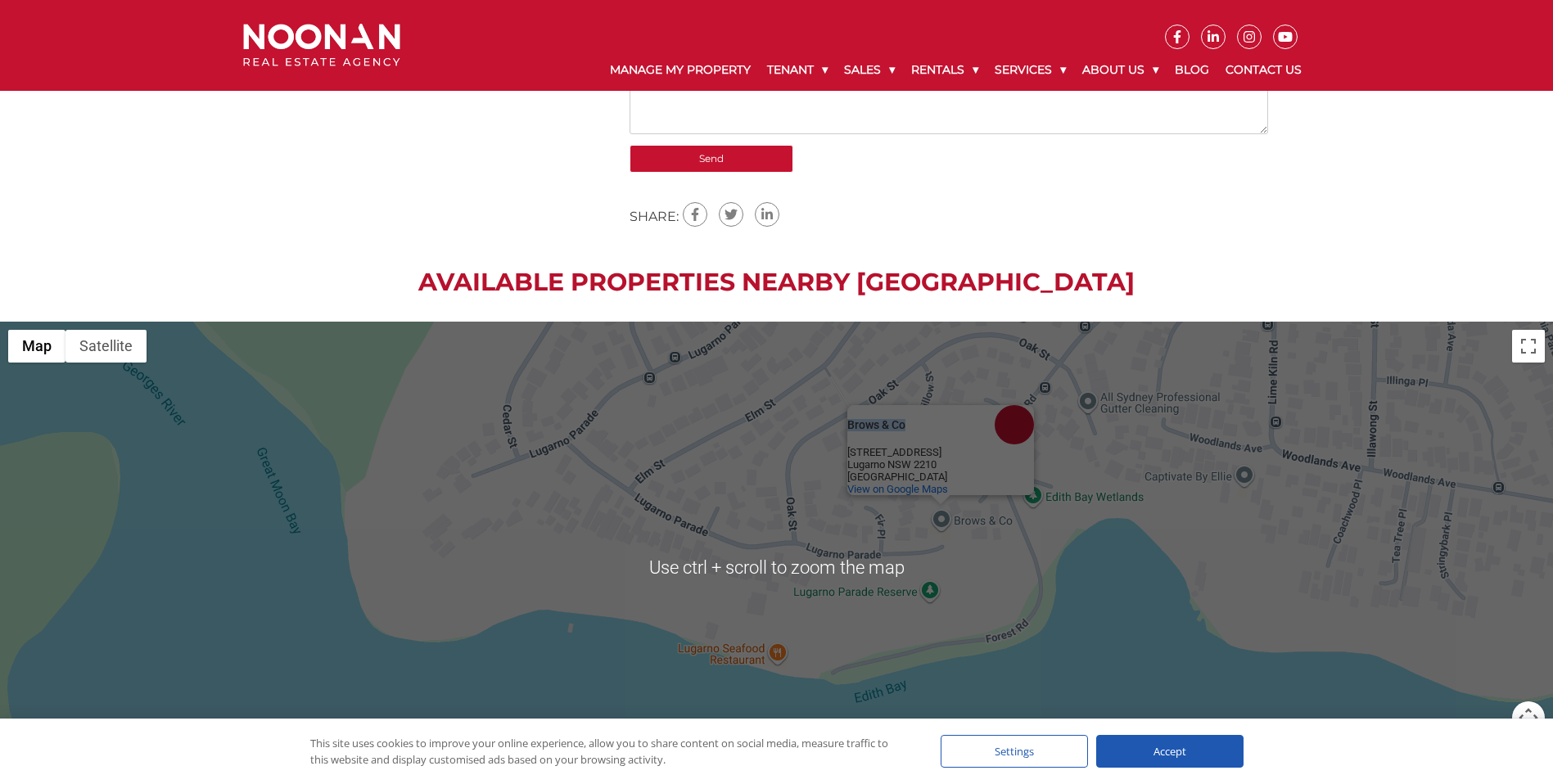
scroll to position [1659, 0]
click at [878, 405] on div "Brows & Co" at bounding box center [921, 425] width 147 height 39
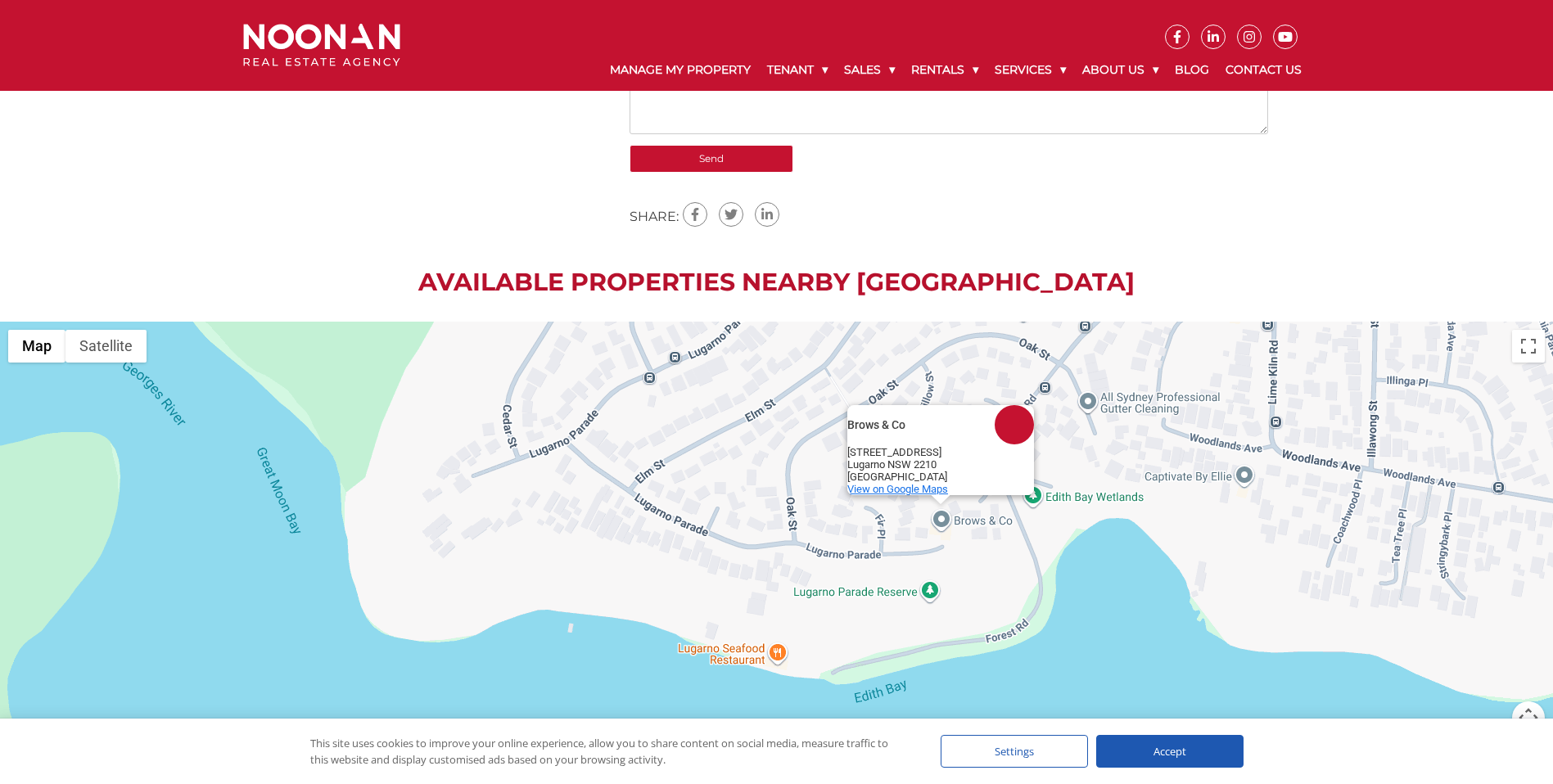
click at [884, 486] on span "View on Google Maps" at bounding box center [898, 489] width 101 height 12
